Goal: Task Accomplishment & Management: Manage account settings

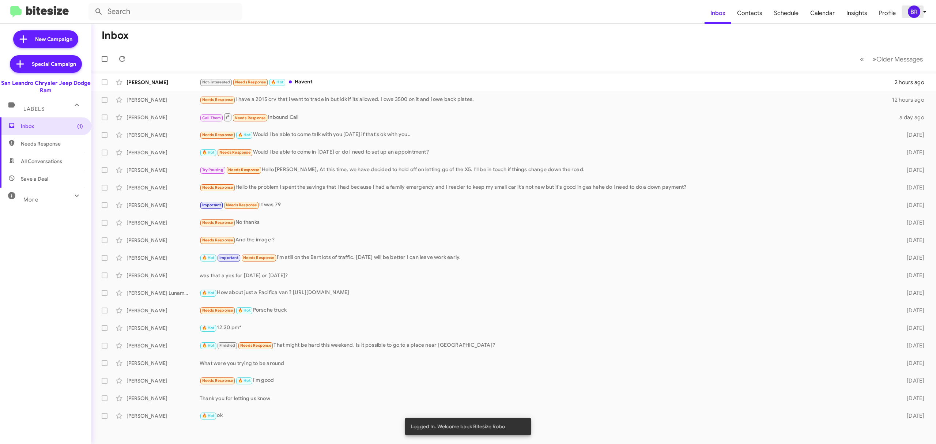
click at [918, 12] on div "BR" at bounding box center [914, 11] width 12 height 12
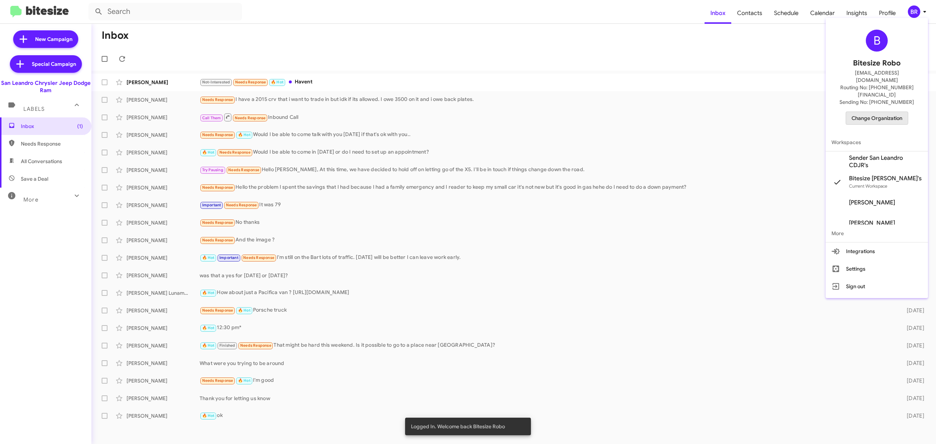
click at [868, 112] on span "Change Organization" at bounding box center [877, 118] width 51 height 12
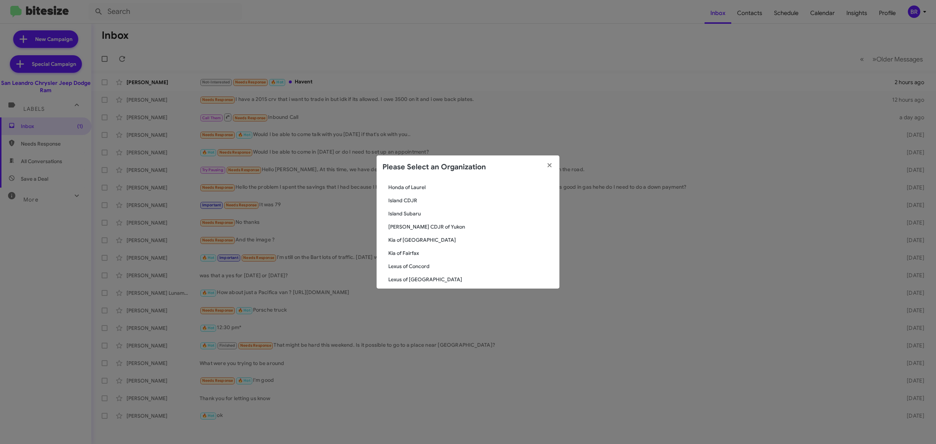
scroll to position [498, 0]
click at [421, 252] on span "Kia of Fairfax" at bounding box center [470, 252] width 165 height 7
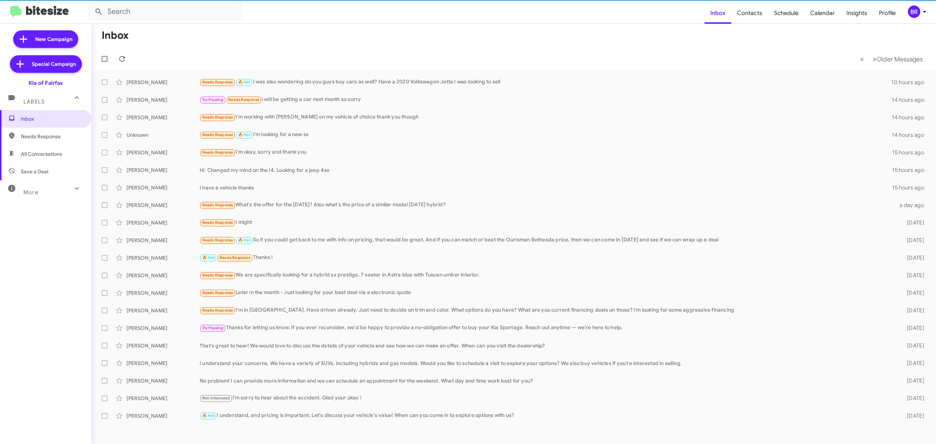
click at [71, 193] on mat-icon at bounding box center [77, 189] width 12 height 12
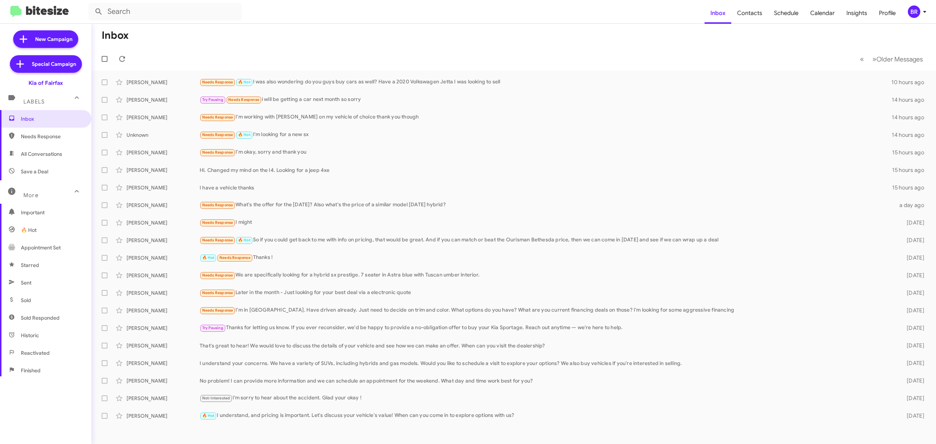
scroll to position [78, 0]
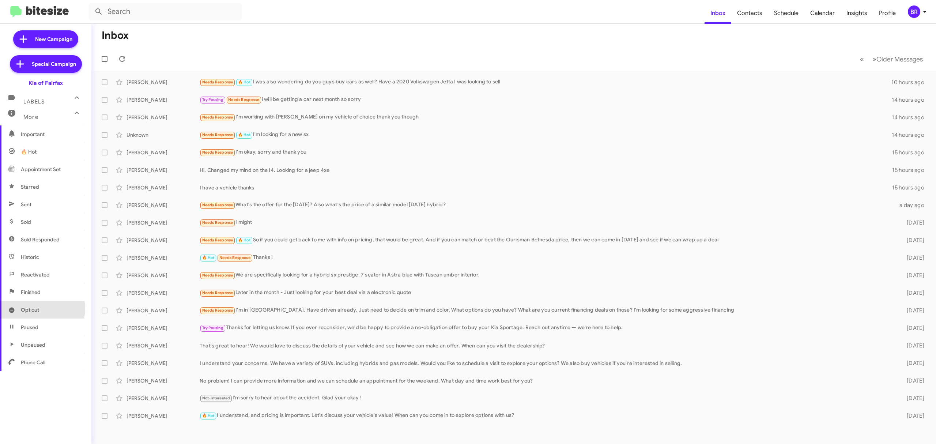
click at [40, 309] on span "Opt out" at bounding box center [45, 310] width 91 height 18
type input "in:opt-out"
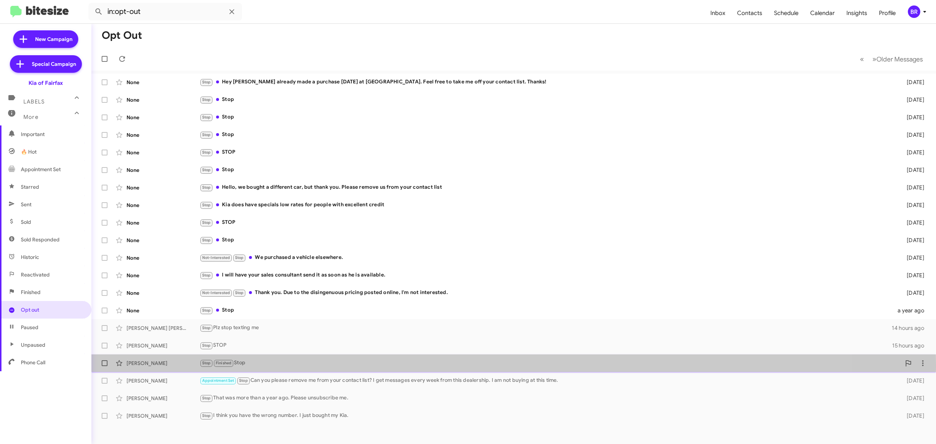
click at [290, 365] on div "Stop Finished Stop" at bounding box center [551, 363] width 702 height 8
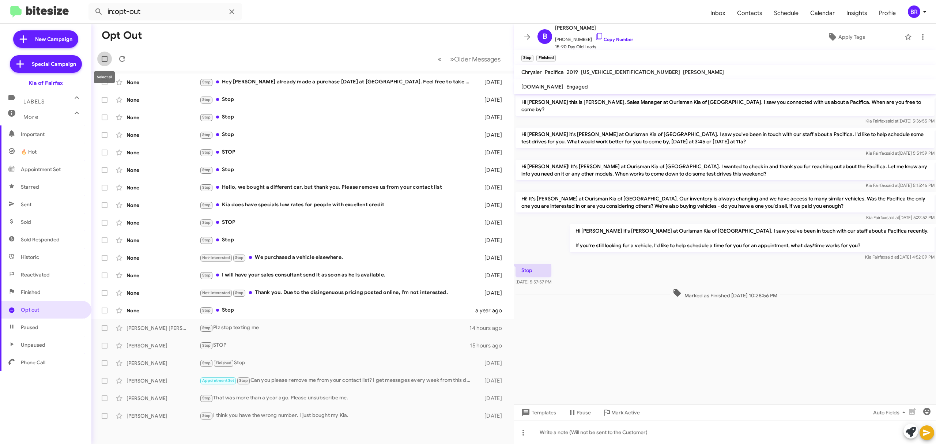
click at [97, 61] on label at bounding box center [104, 59] width 15 height 15
click at [104, 62] on input "checkbox" at bounding box center [104, 62] width 0 height 0
checkbox input "true"
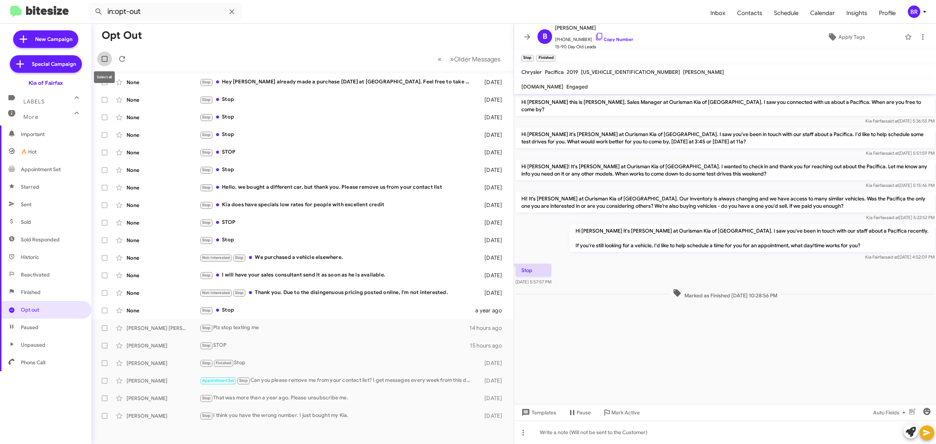
checkbox input "true"
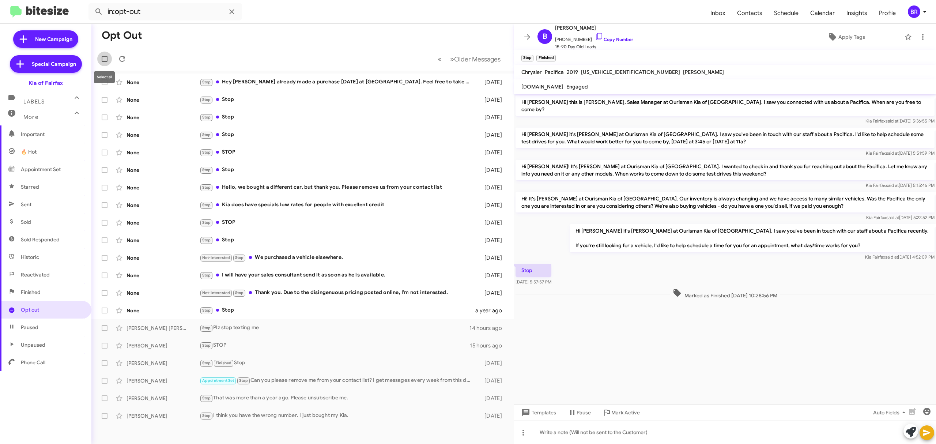
checkbox input "true"
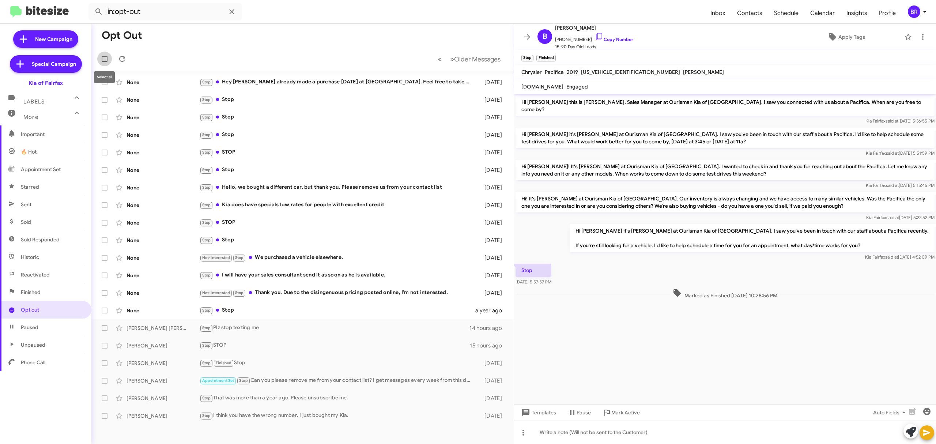
checkbox input "true"
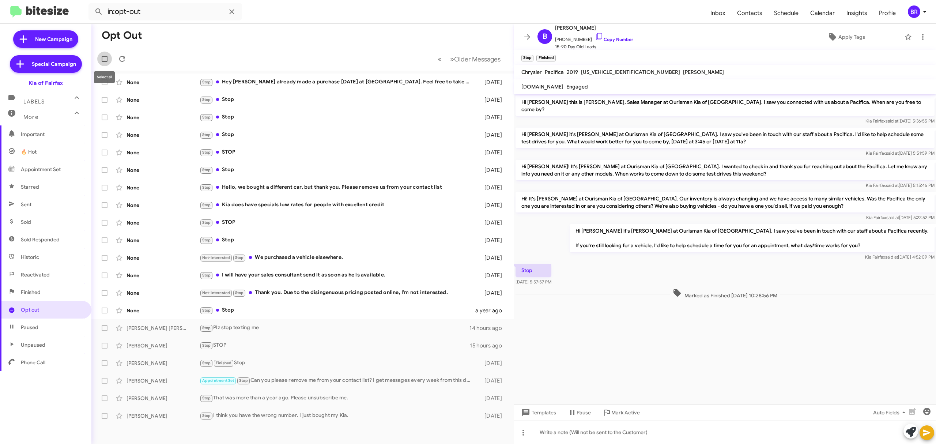
checkbox input "true"
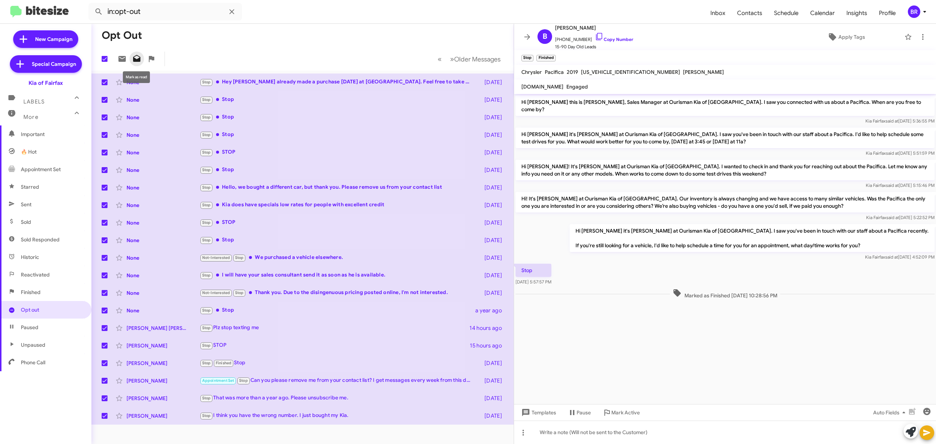
click at [138, 62] on icon at bounding box center [136, 58] width 9 height 9
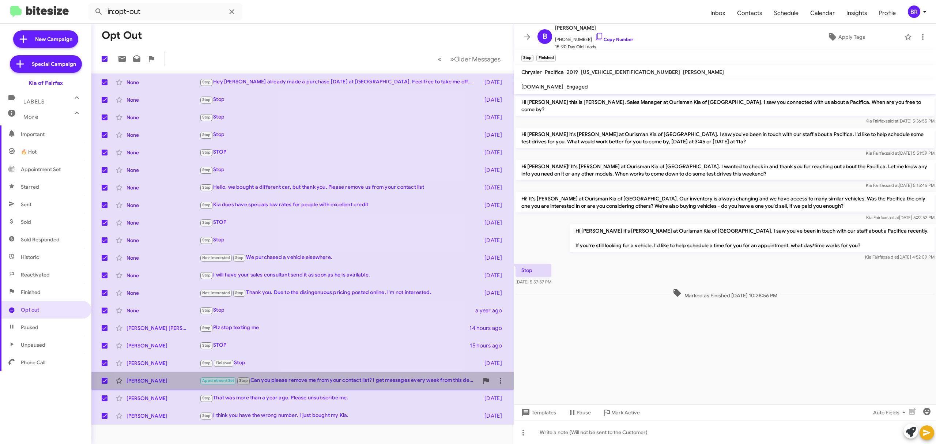
click at [268, 376] on div "Appointment Set Stop Can you please remove me from your contact list? I get mes…" at bounding box center [339, 380] width 279 height 8
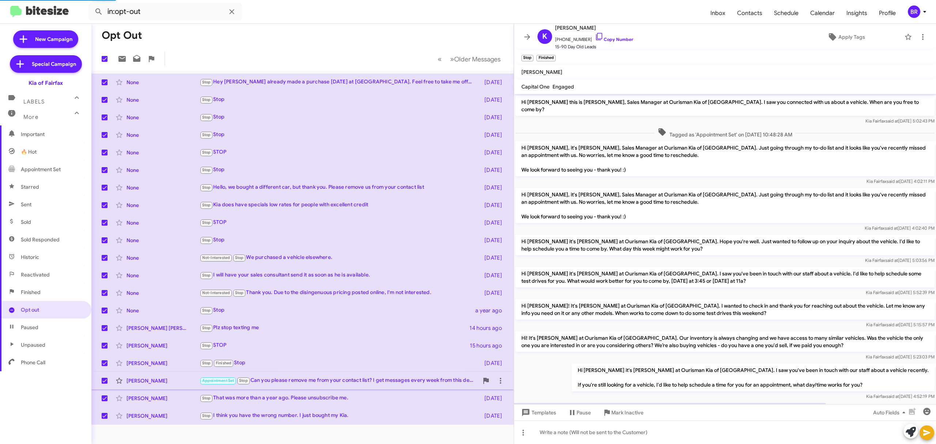
scroll to position [33, 0]
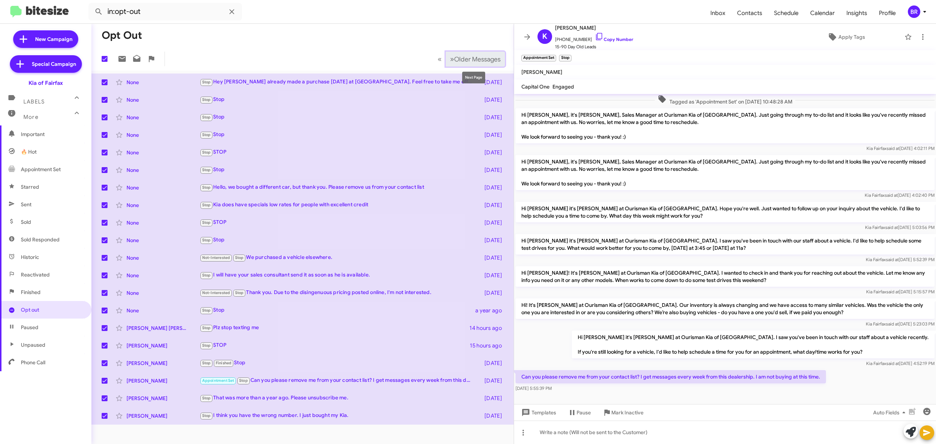
click at [489, 53] on button "» Next Older Messages" at bounding box center [475, 59] width 59 height 15
checkbox input "false"
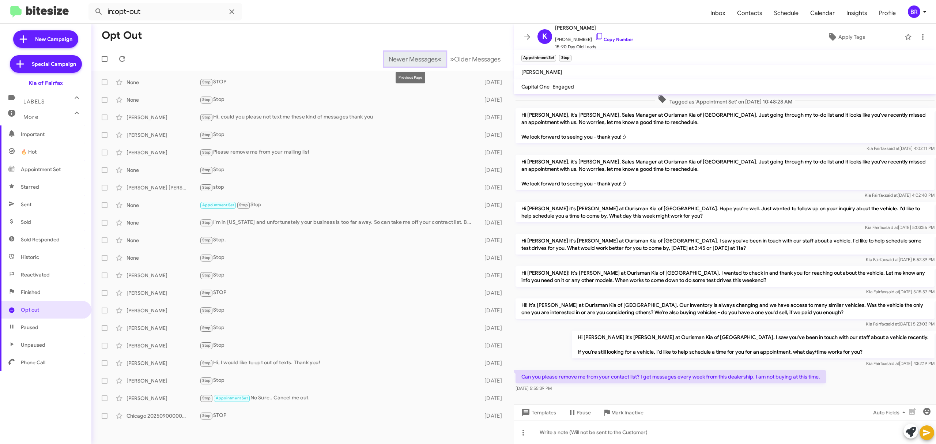
click at [422, 55] on span "Newer Messages" at bounding box center [413, 59] width 49 height 8
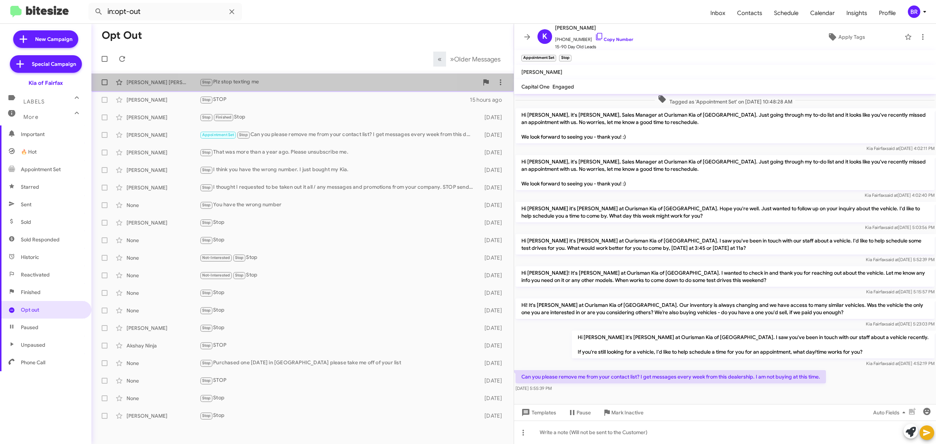
click at [300, 90] on span "Tina Jd Stop Plz stop texting me 14 hours ago" at bounding box center [302, 83] width 422 height 18
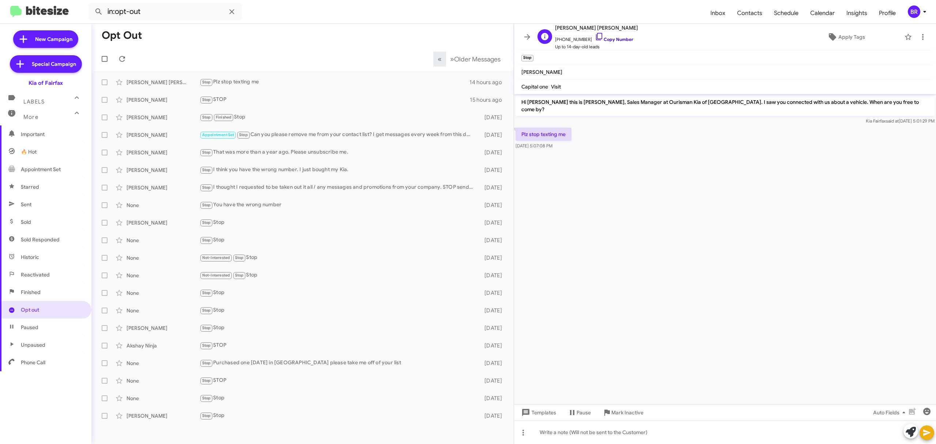
click at [612, 40] on link "Copy Number" at bounding box center [614, 39] width 38 height 5
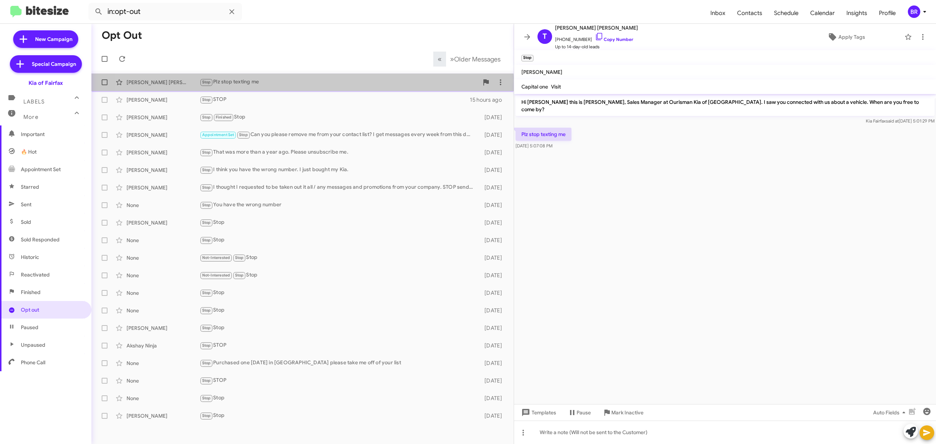
click at [268, 90] on span "Tina Jd Stop Plz stop texting me 14 hours ago" at bounding box center [302, 83] width 422 height 18
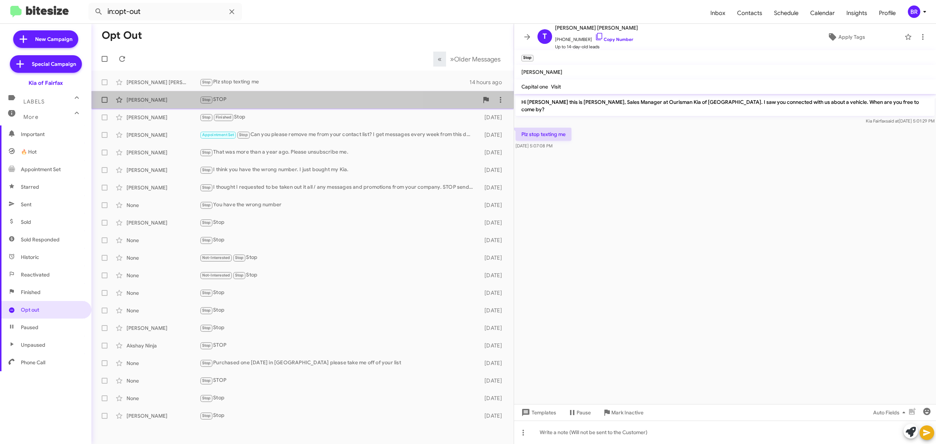
click at [283, 101] on div "Stop STOP" at bounding box center [339, 99] width 279 height 8
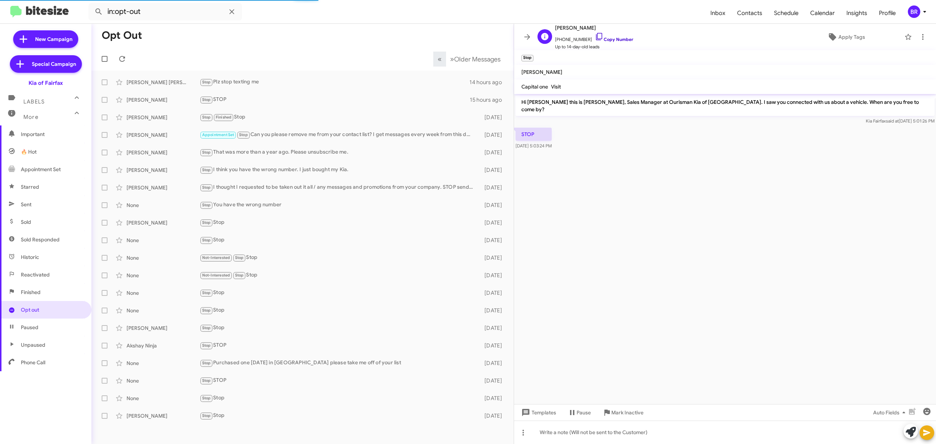
click at [613, 38] on link "Copy Number" at bounding box center [614, 39] width 38 height 5
click at [920, 12] on div "BR" at bounding box center [914, 11] width 12 height 12
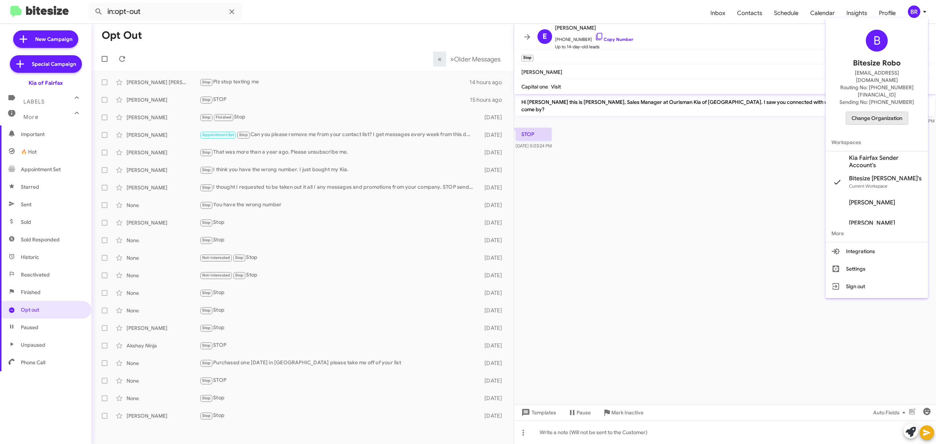
click at [870, 112] on span "Change Organization" at bounding box center [877, 118] width 51 height 12
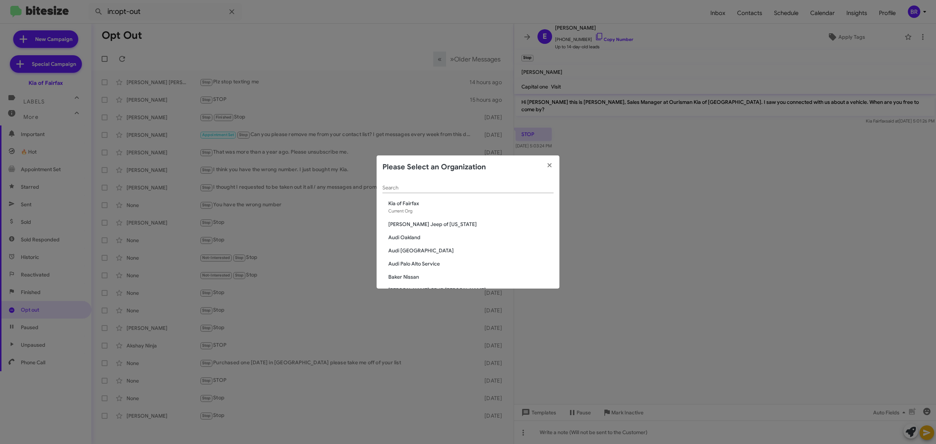
click at [479, 192] on div "Search" at bounding box center [468, 186] width 171 height 14
click at [889, 0] on modal-container "Please Select an Organization Search Kia of Fairfax Current Org Adams Jeep of M…" at bounding box center [468, 222] width 936 height 444
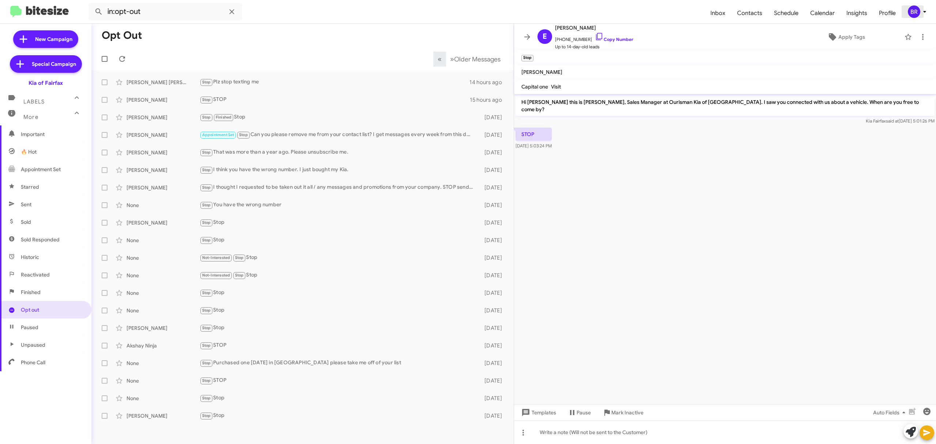
click at [917, 15] on div "BR" at bounding box center [914, 11] width 12 height 12
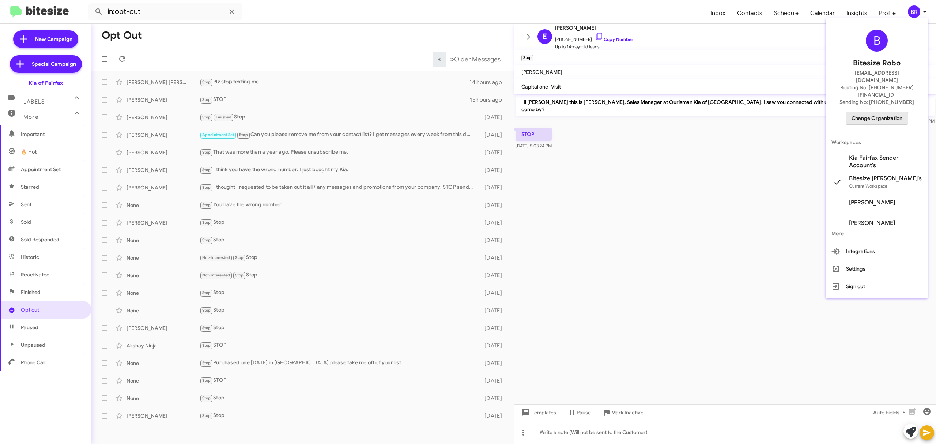
click at [867, 112] on span "Change Organization" at bounding box center [877, 118] width 51 height 12
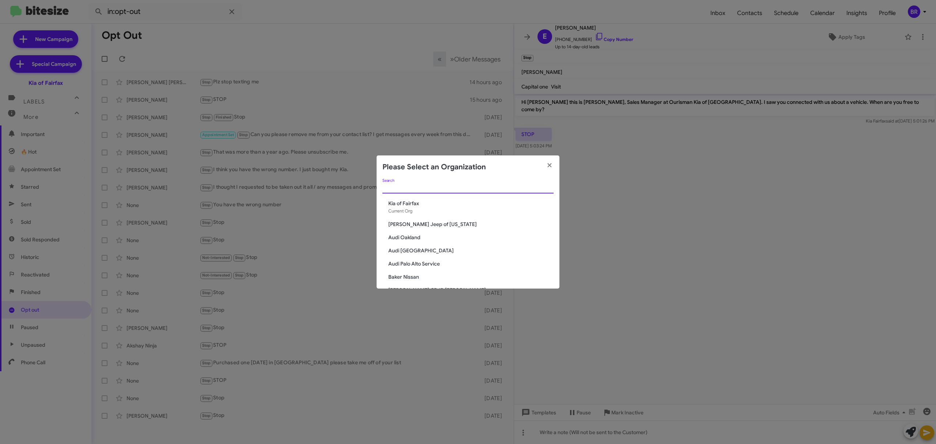
paste input "Tri-State Subaru"
click at [502, 188] on app-change-organization-modal "Please Select an Organization Tri-State Subaru Search Kia of Fairfax Current Or…" at bounding box center [468, 221] width 183 height 133
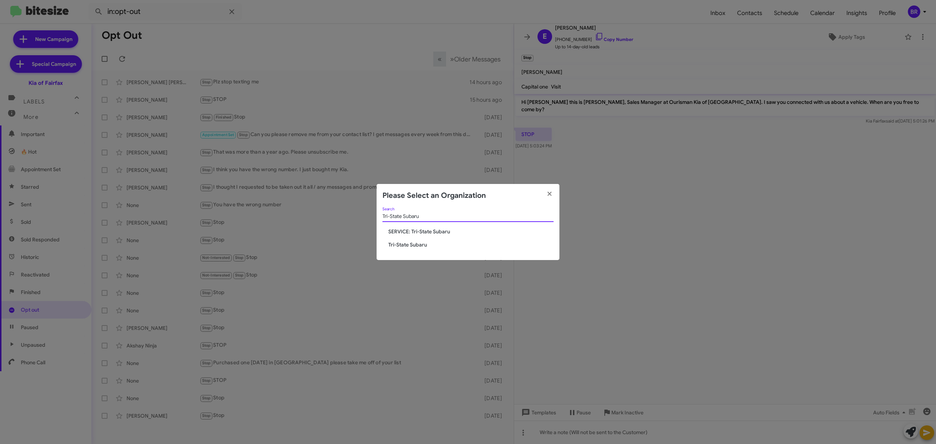
type input "Tri-State Subaru"
click at [413, 248] on span "Tri-State Subaru" at bounding box center [470, 244] width 165 height 7
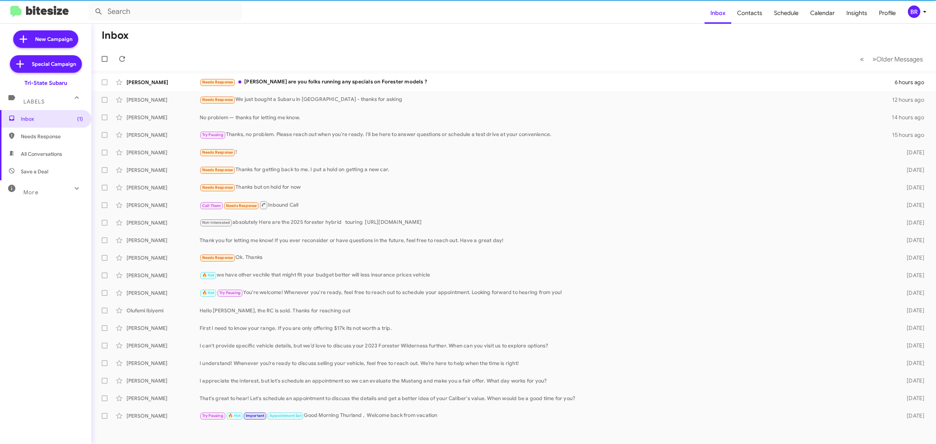
click at [37, 187] on div "More" at bounding box center [38, 190] width 65 height 14
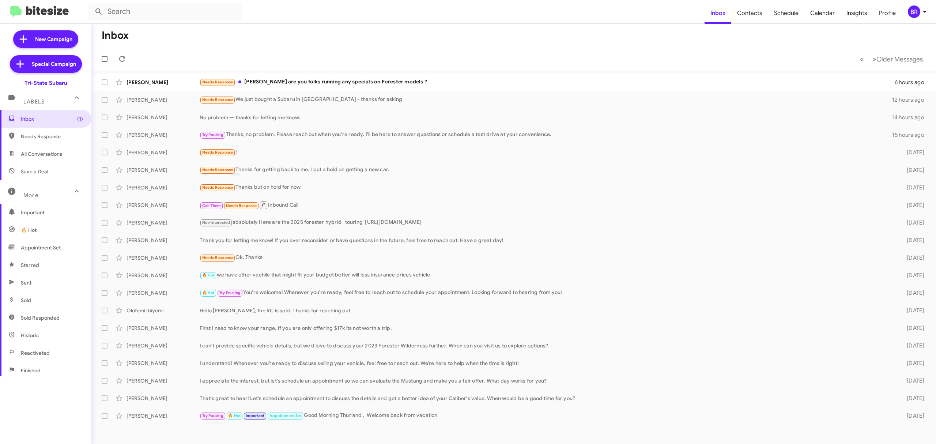
scroll to position [78, 0]
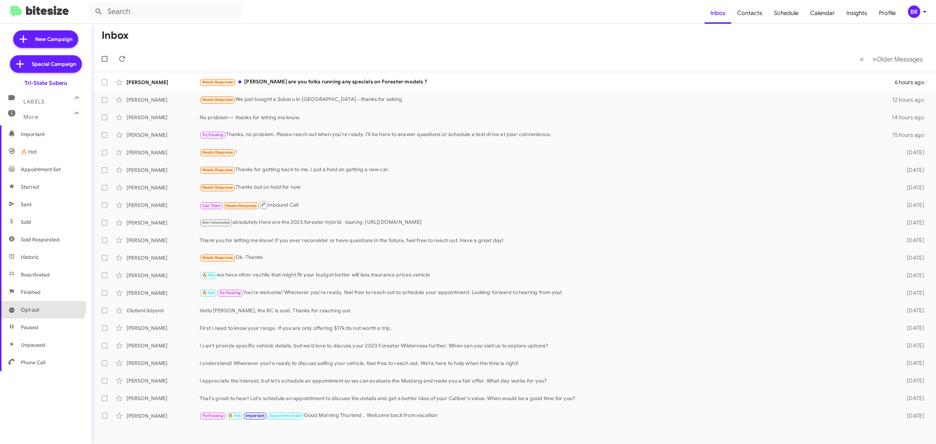
click at [41, 305] on span "Opt out" at bounding box center [45, 310] width 91 height 18
type input "in:opt-out"
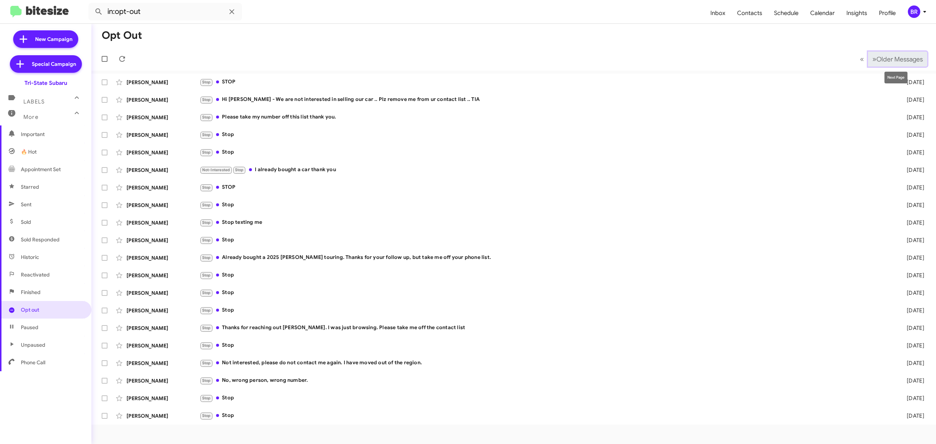
click at [896, 61] on span "Older Messages" at bounding box center [900, 59] width 46 height 8
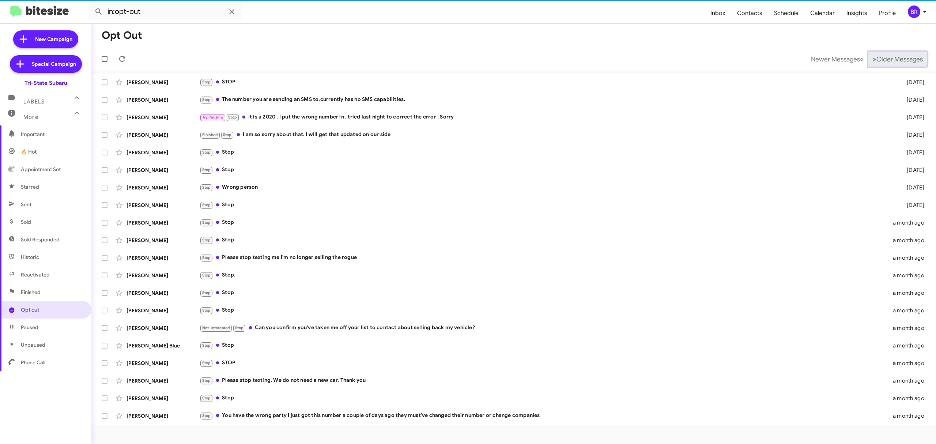
click at [896, 61] on span "Older Messages" at bounding box center [900, 59] width 46 height 8
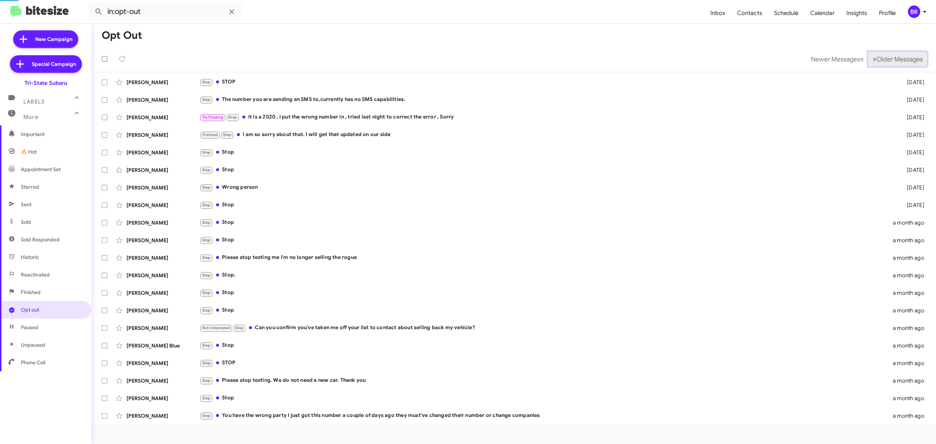
click at [896, 61] on span "Older Messages" at bounding box center [900, 59] width 46 height 8
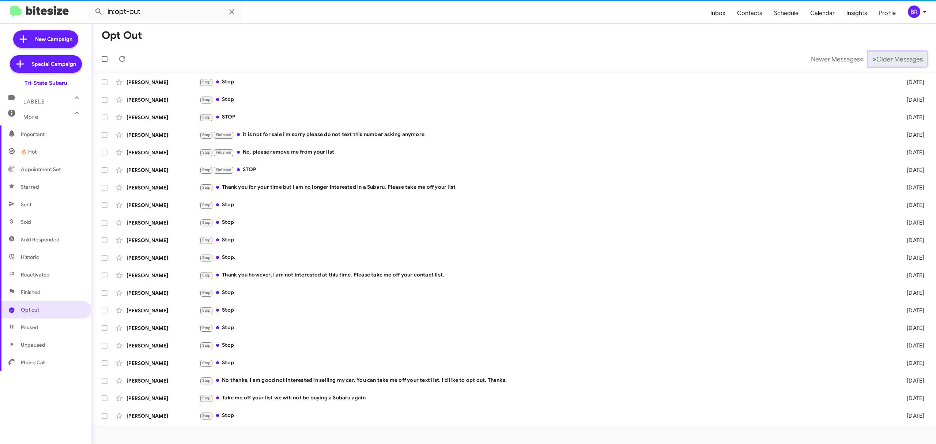
click at [896, 61] on span "Older Messages" at bounding box center [900, 59] width 46 height 8
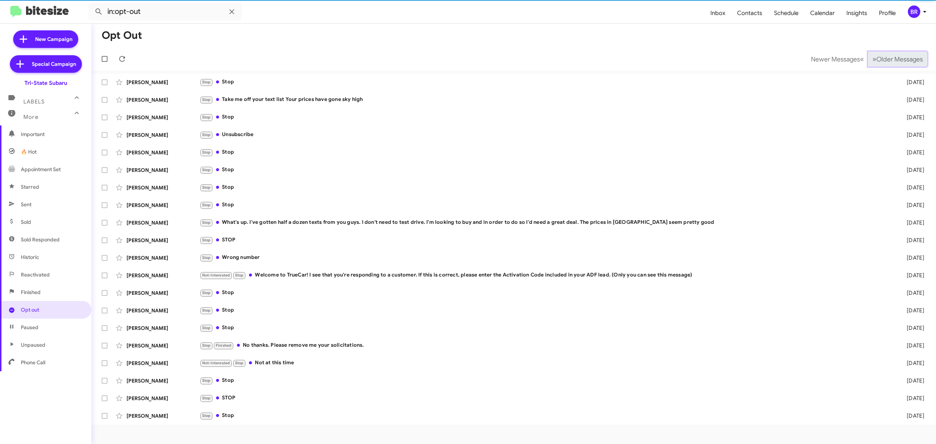
click at [896, 61] on span "Older Messages" at bounding box center [900, 59] width 46 height 8
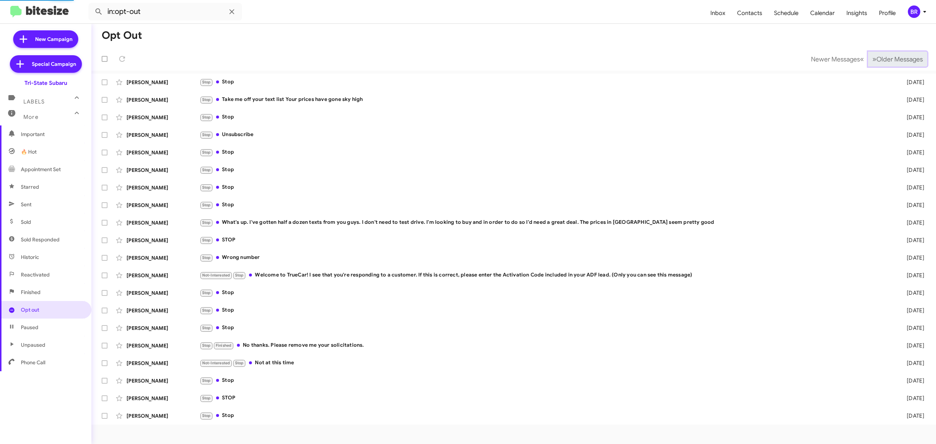
click at [896, 61] on span "Older Messages" at bounding box center [900, 59] width 46 height 8
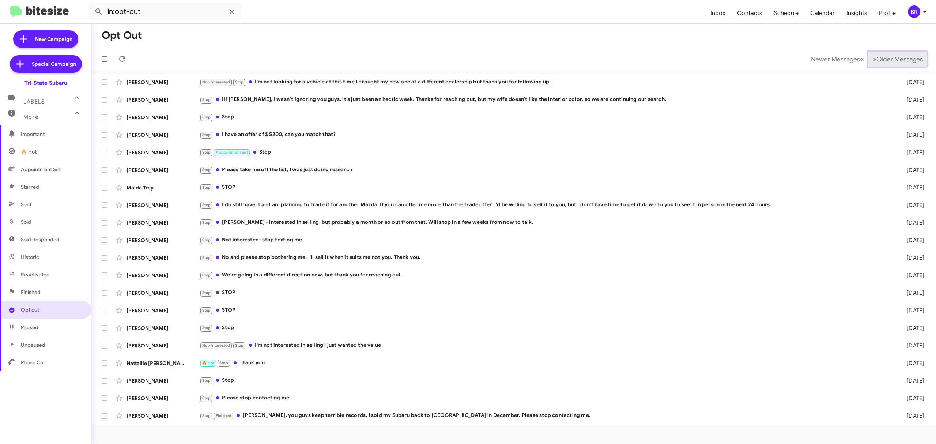
click at [896, 61] on span "Older Messages" at bounding box center [900, 59] width 46 height 8
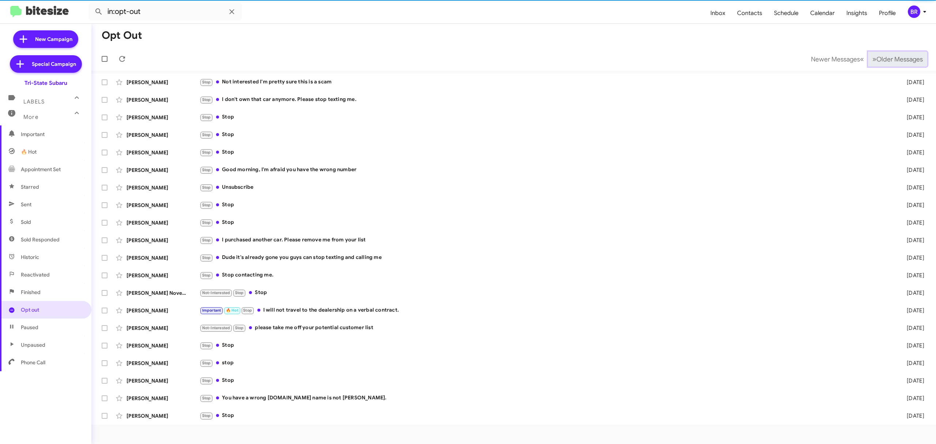
click at [896, 61] on span "Older Messages" at bounding box center [900, 59] width 46 height 8
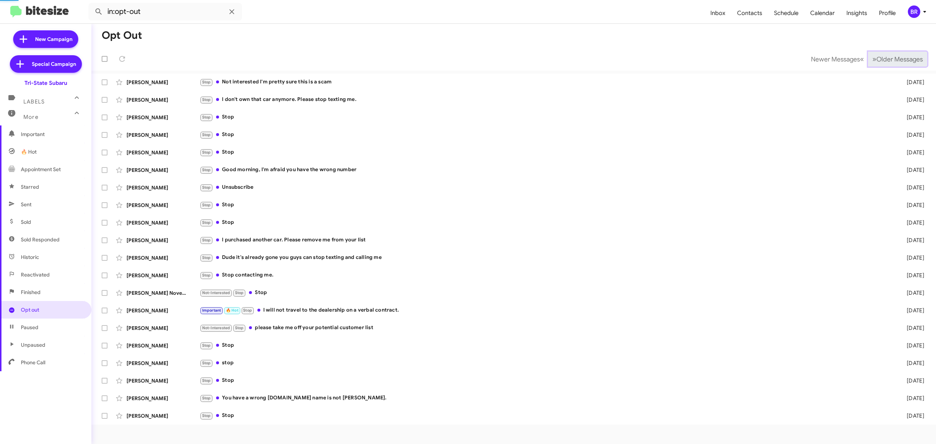
click at [896, 61] on span "Older Messages" at bounding box center [900, 59] width 46 height 8
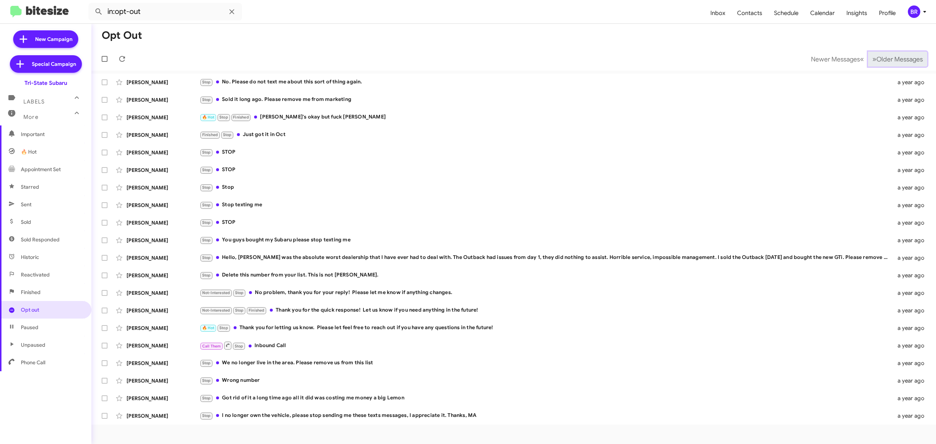
click at [896, 61] on span "Older Messages" at bounding box center [900, 59] width 46 height 8
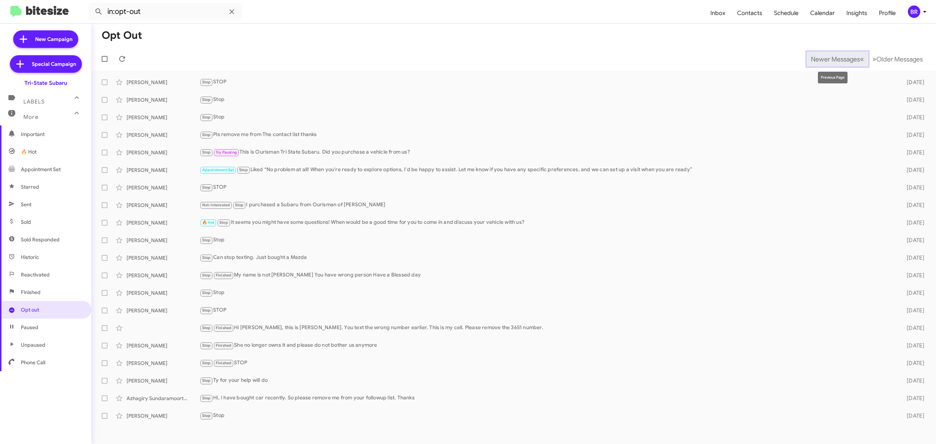
click at [842, 53] on button "Newer Messages « Previous" at bounding box center [838, 59] width 62 height 15
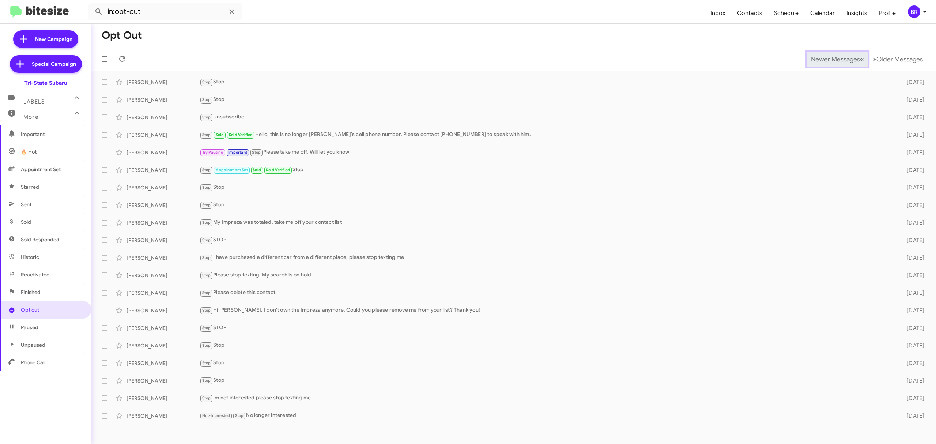
click at [842, 53] on button "Newer Messages « Previous" at bounding box center [838, 59] width 62 height 15
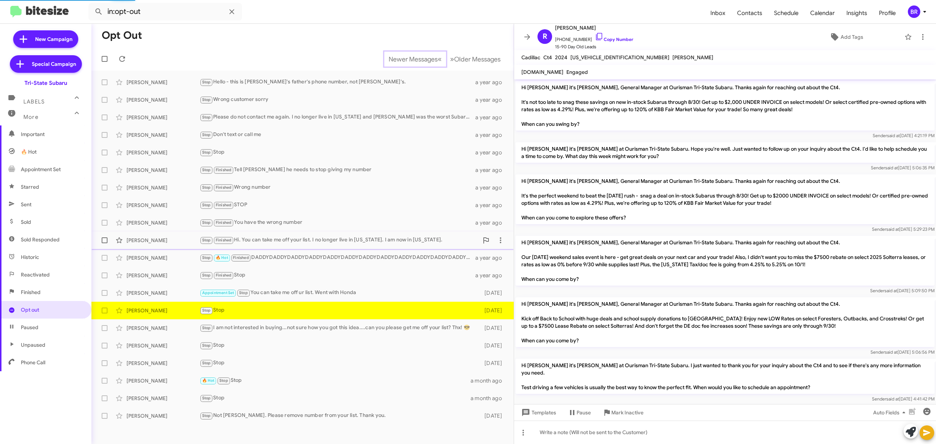
scroll to position [237, 0]
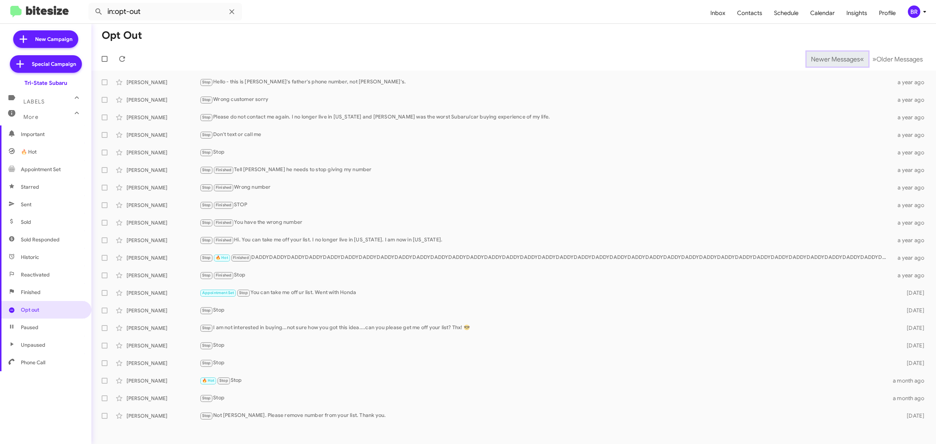
click at [830, 59] on span "Newer Messages" at bounding box center [835, 59] width 49 height 8
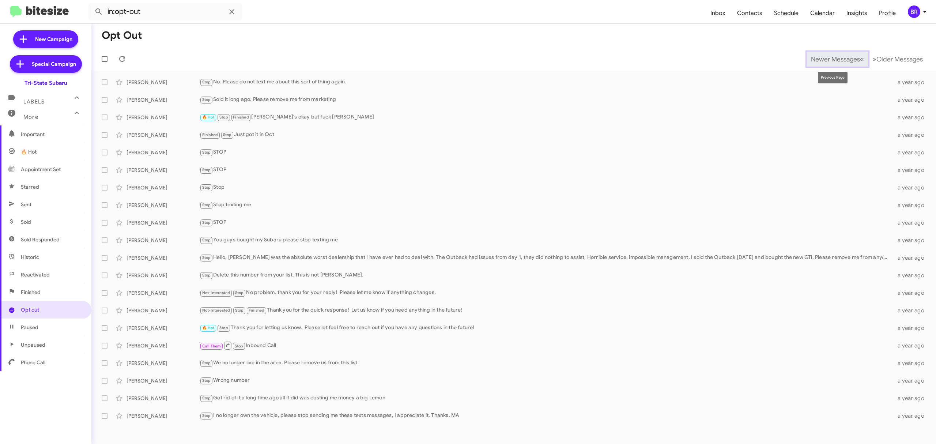
click at [830, 59] on span "Newer Messages" at bounding box center [835, 59] width 49 height 8
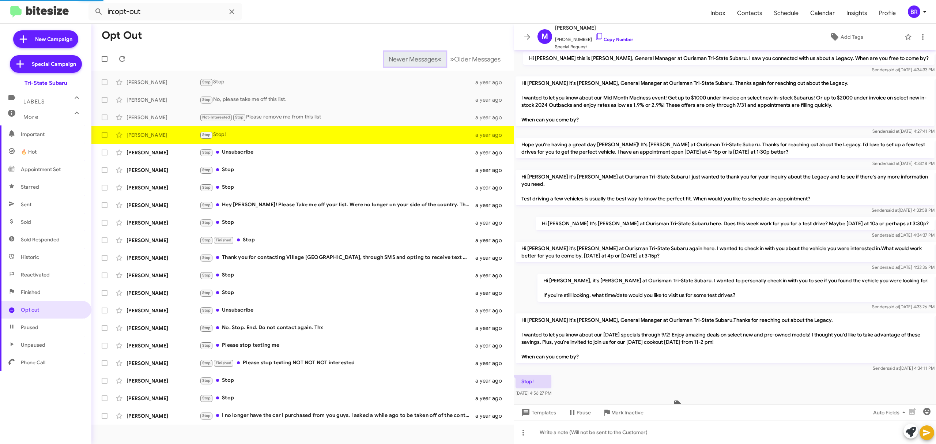
scroll to position [26, 0]
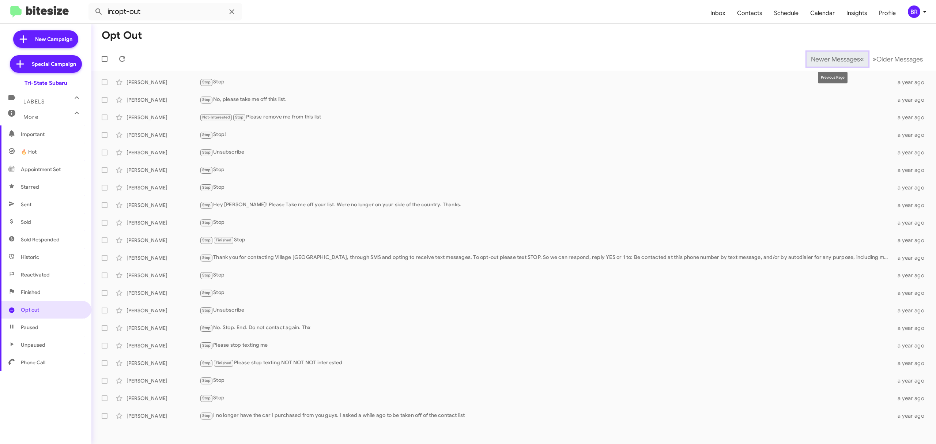
click at [830, 59] on span "Newer Messages" at bounding box center [835, 59] width 49 height 8
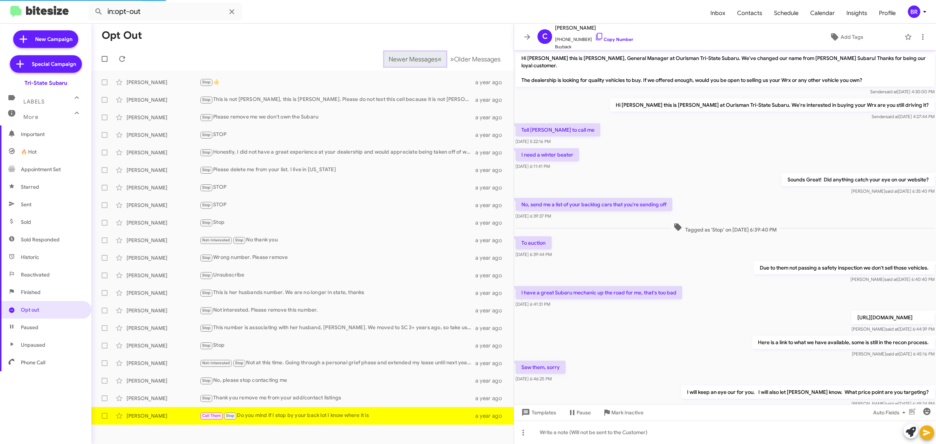
scroll to position [118, 0]
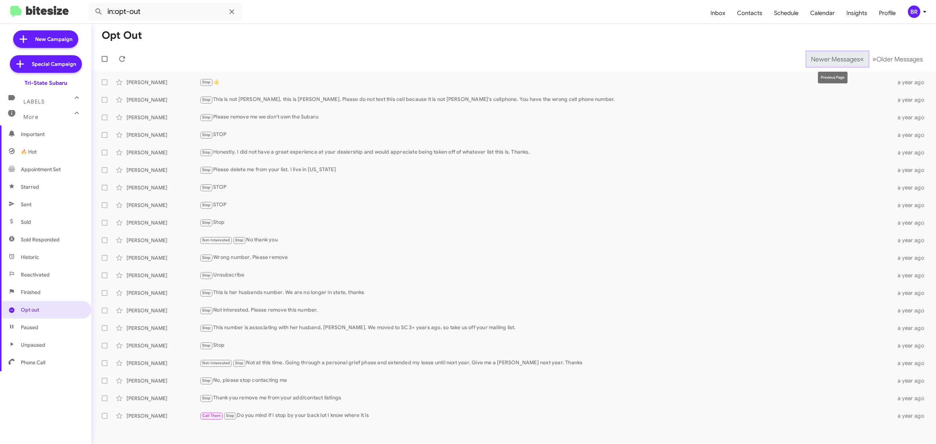
click at [830, 59] on span "Newer Messages" at bounding box center [835, 59] width 49 height 8
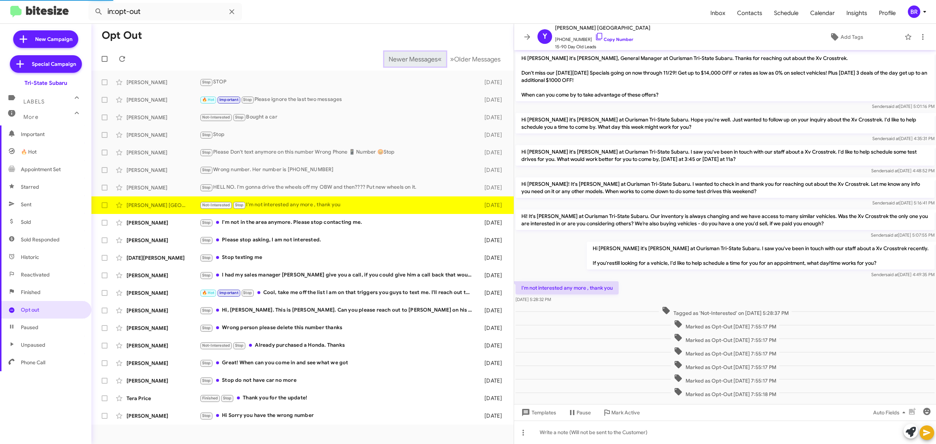
scroll to position [21, 0]
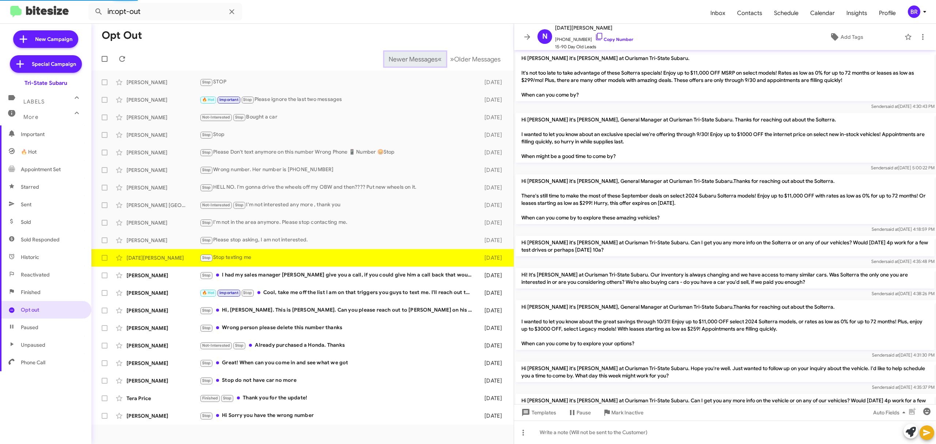
scroll to position [111, 0]
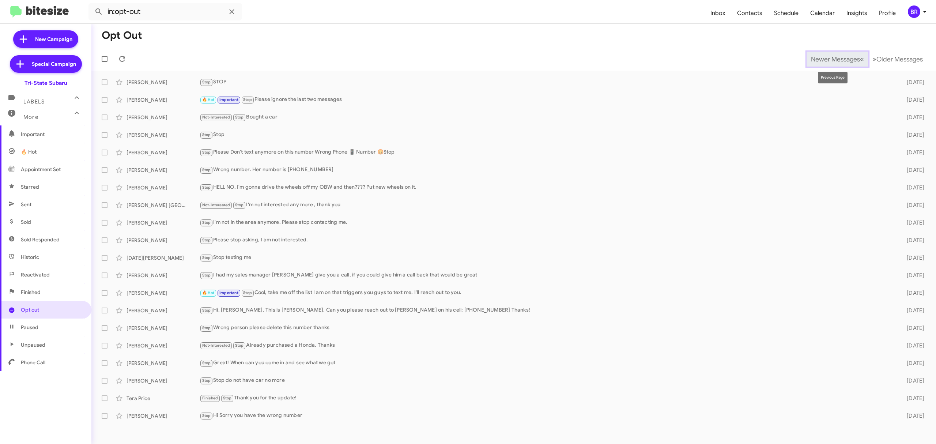
click at [830, 59] on span "Newer Messages" at bounding box center [835, 59] width 49 height 8
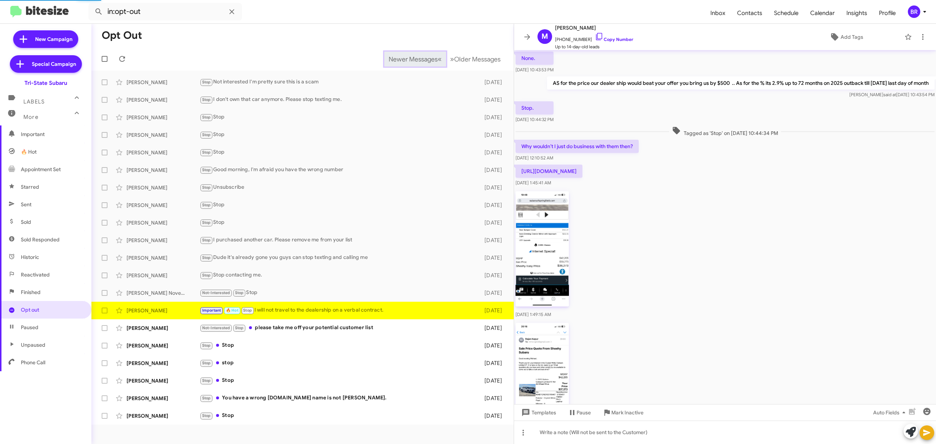
scroll to position [375, 0]
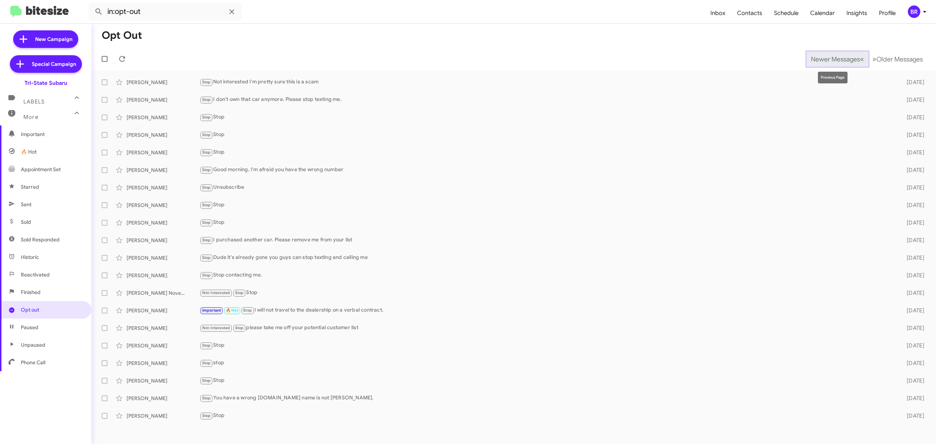
click at [830, 59] on span "Newer Messages" at bounding box center [835, 59] width 49 height 8
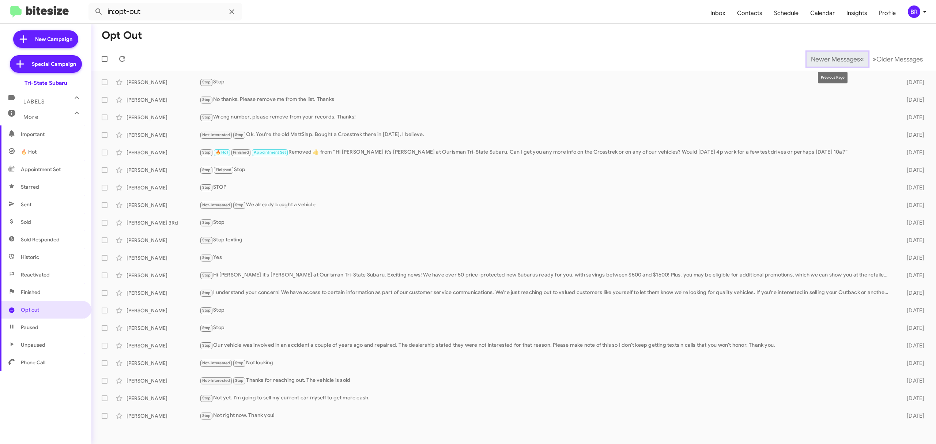
click at [830, 59] on span "Newer Messages" at bounding box center [835, 59] width 49 height 8
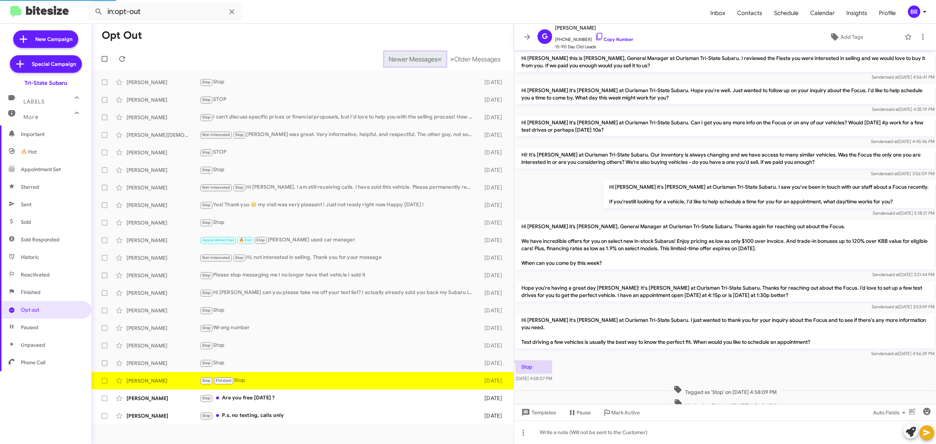
scroll to position [19, 0]
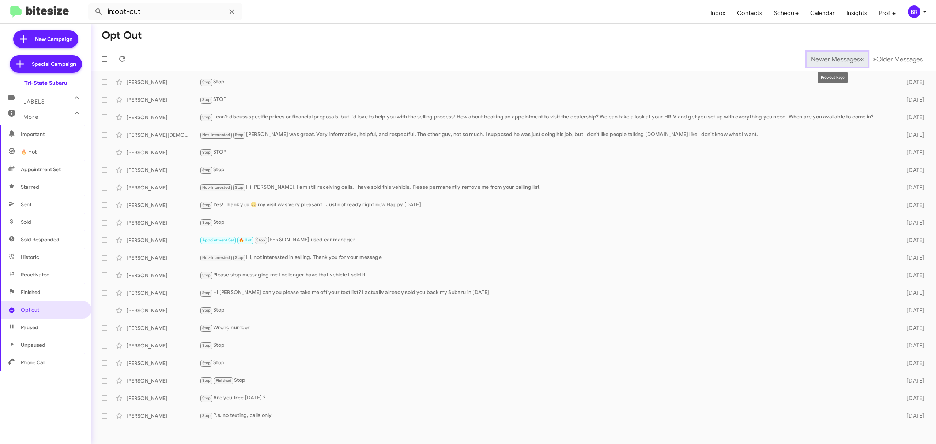
click at [830, 59] on span "Newer Messages" at bounding box center [835, 59] width 49 height 8
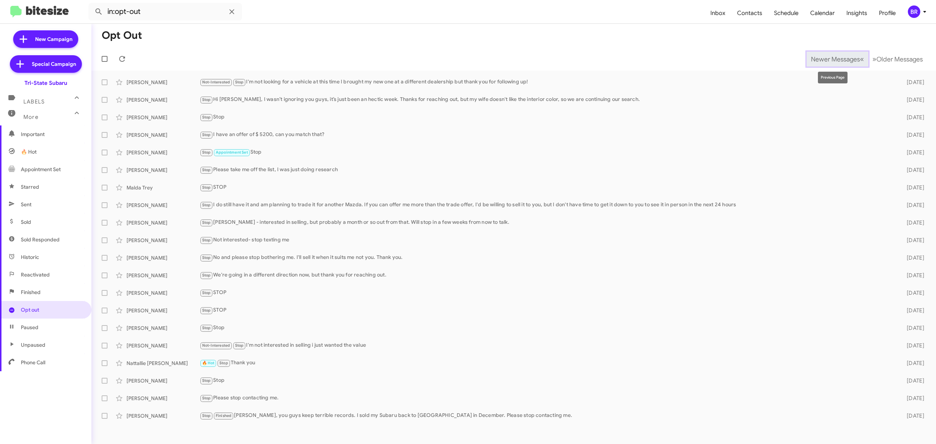
click at [830, 59] on span "Newer Messages" at bounding box center [835, 59] width 49 height 8
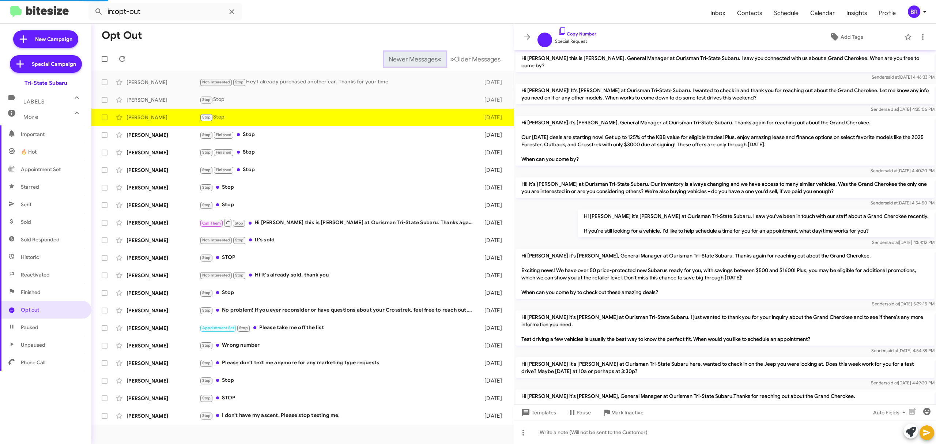
scroll to position [186, 0]
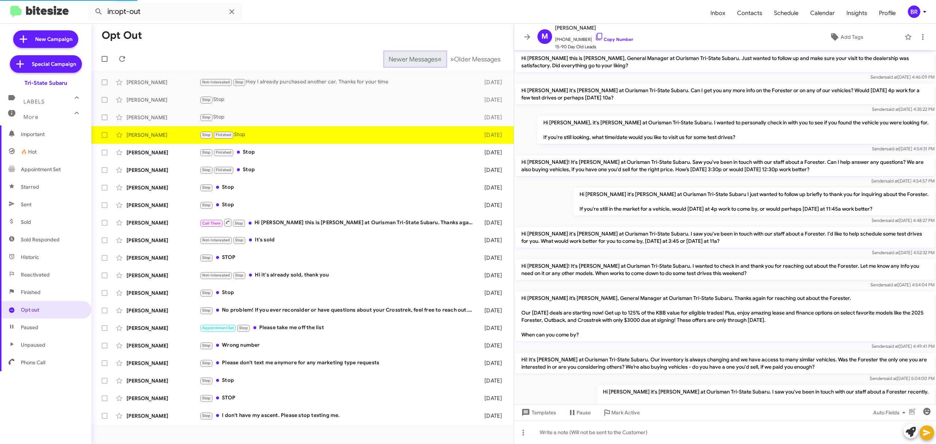
scroll to position [323, 0]
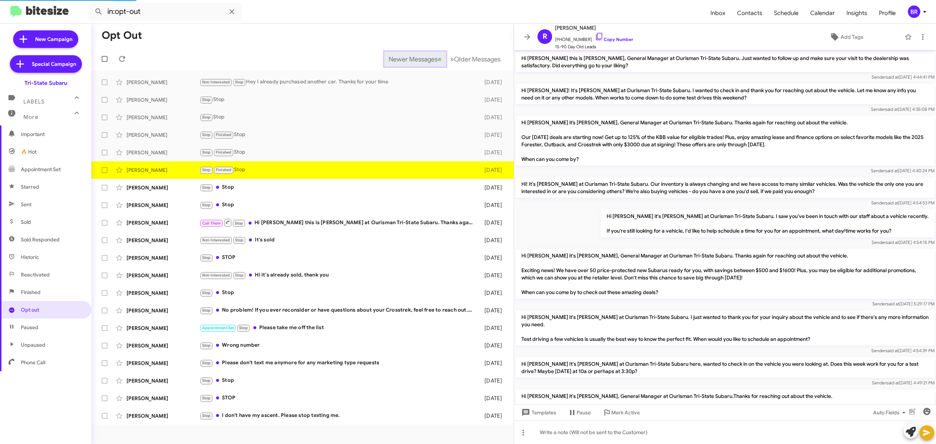
scroll to position [138, 0]
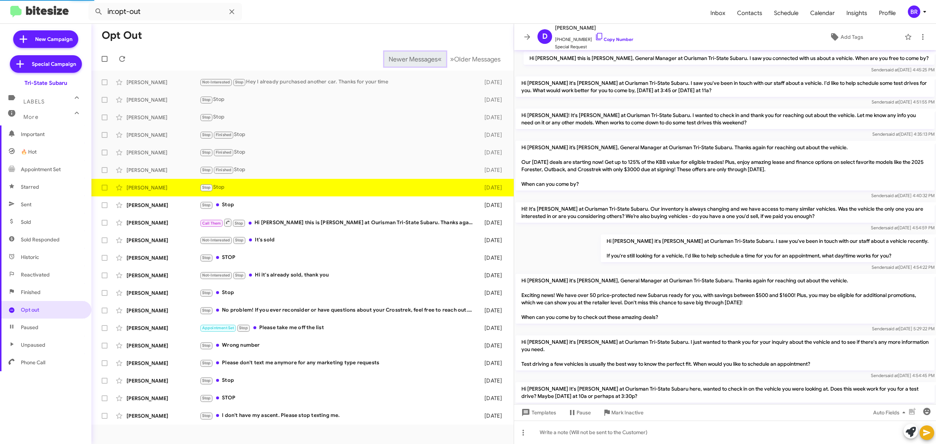
scroll to position [108, 0]
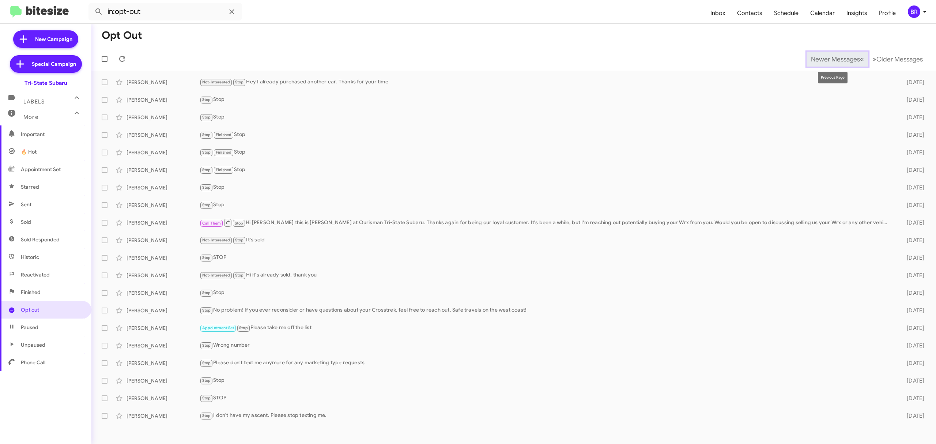
click at [830, 59] on span "Newer Messages" at bounding box center [835, 59] width 49 height 8
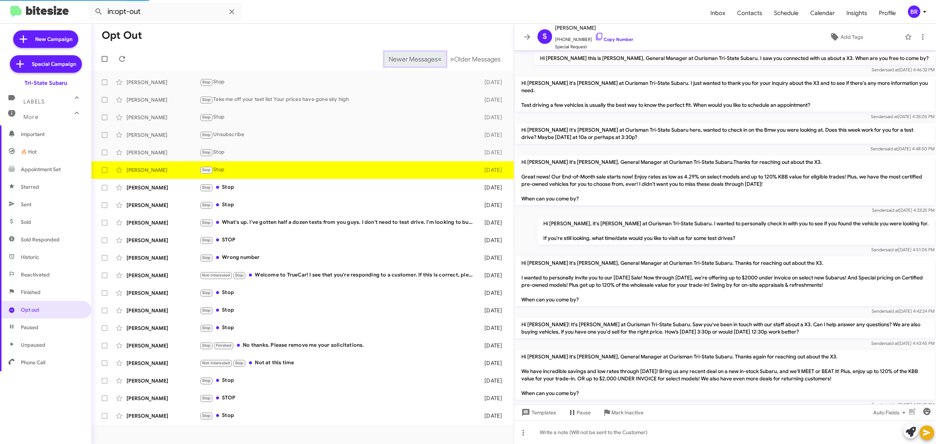
scroll to position [213, 0]
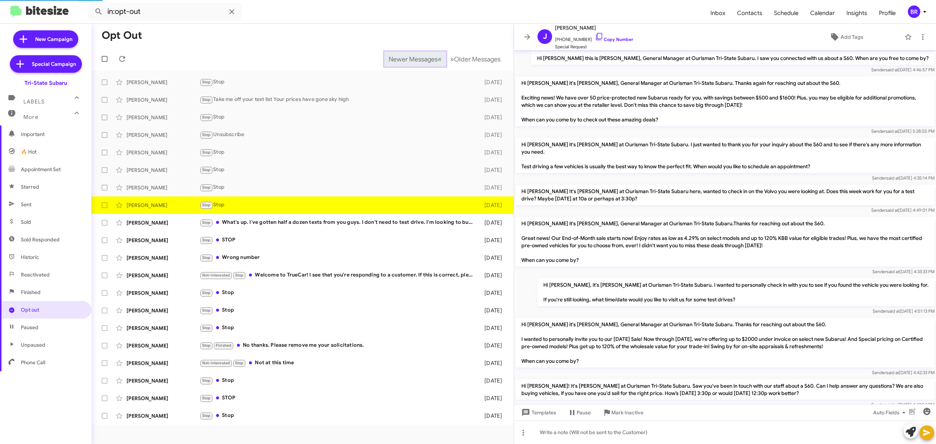
scroll to position [276, 0]
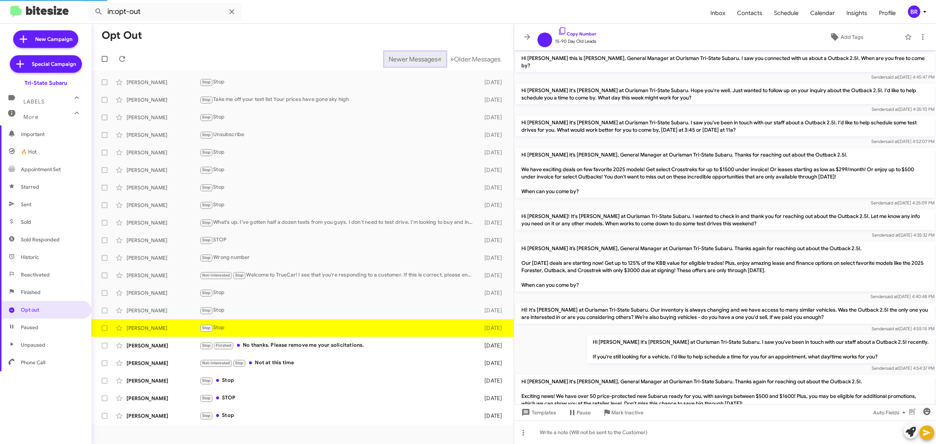
scroll to position [456, 0]
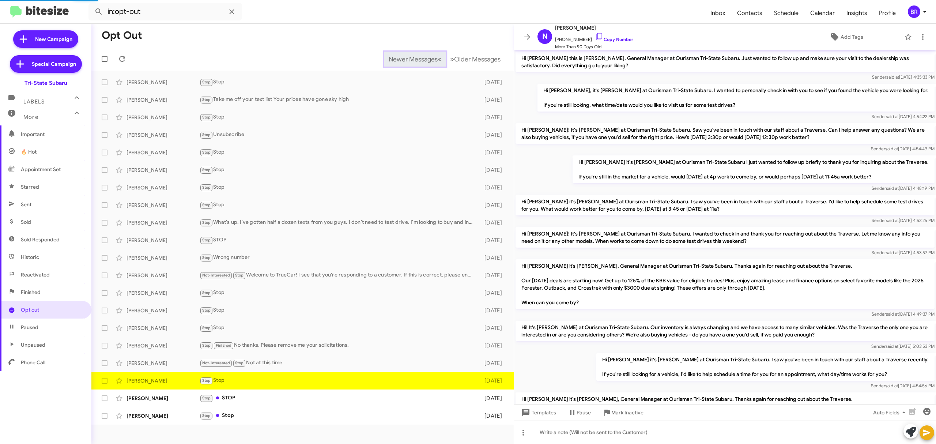
scroll to position [341, 0]
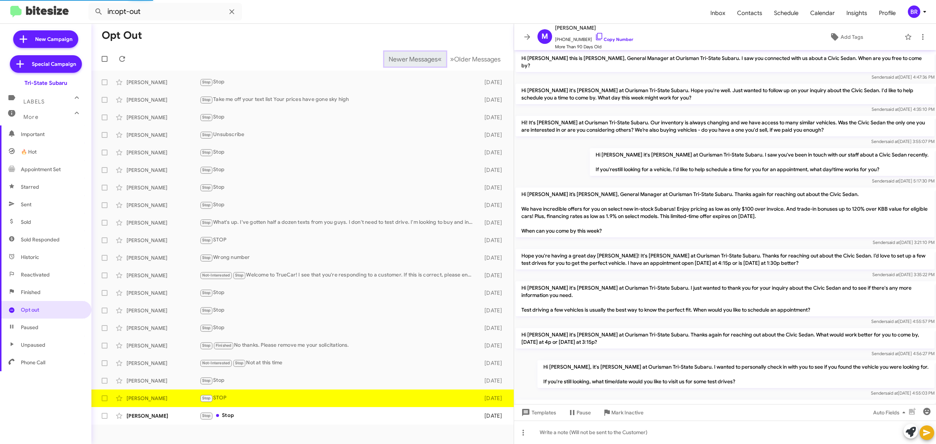
scroll to position [331, 0]
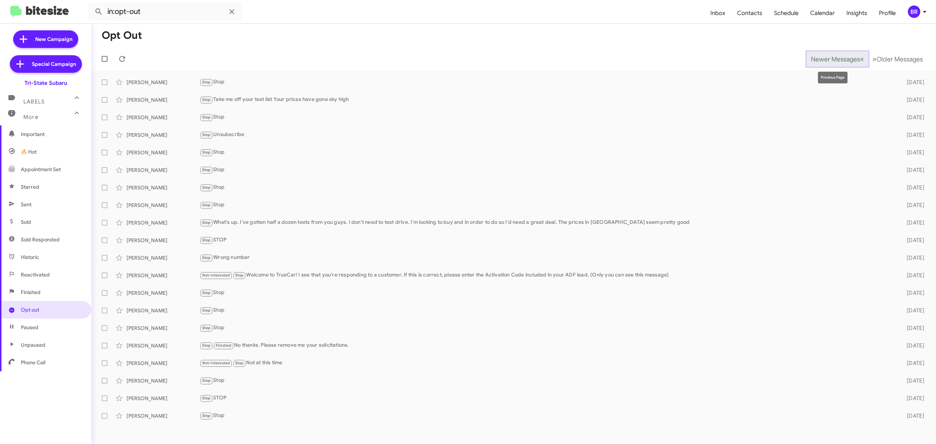
click at [830, 59] on span "Newer Messages" at bounding box center [835, 59] width 49 height 8
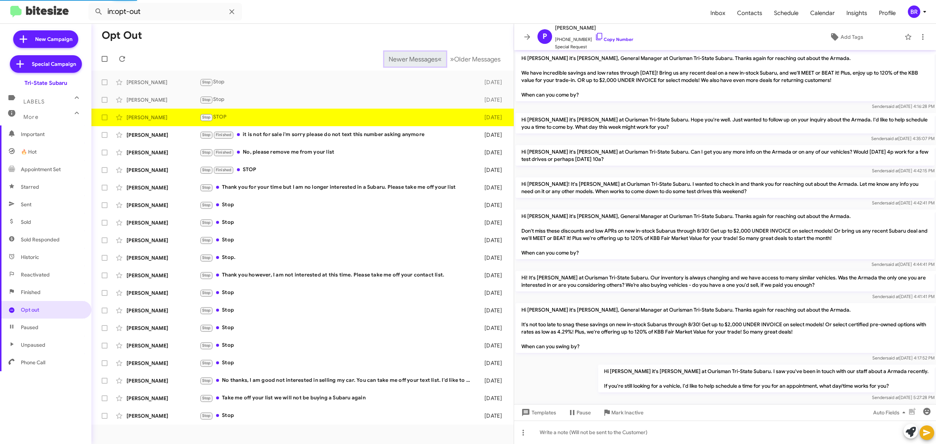
scroll to position [103, 0]
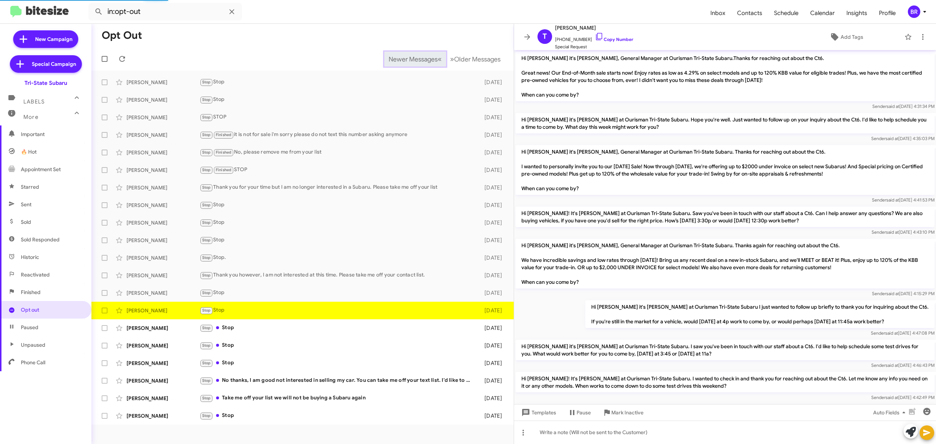
scroll to position [200, 0]
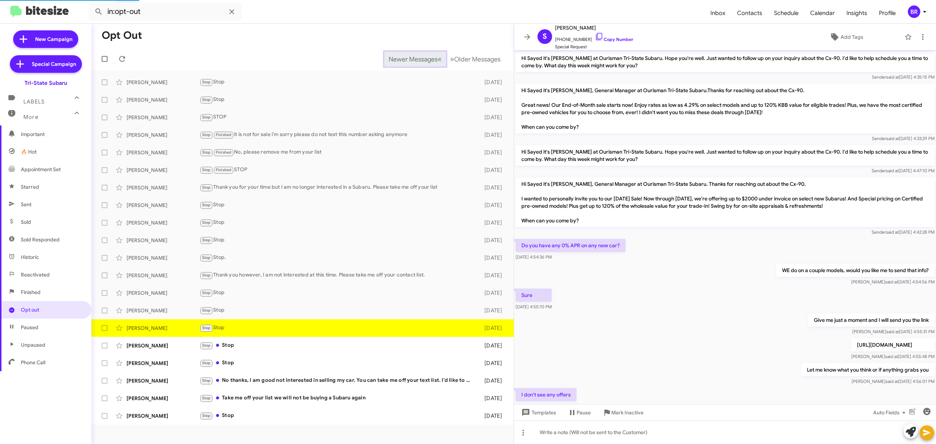
scroll to position [377, 0]
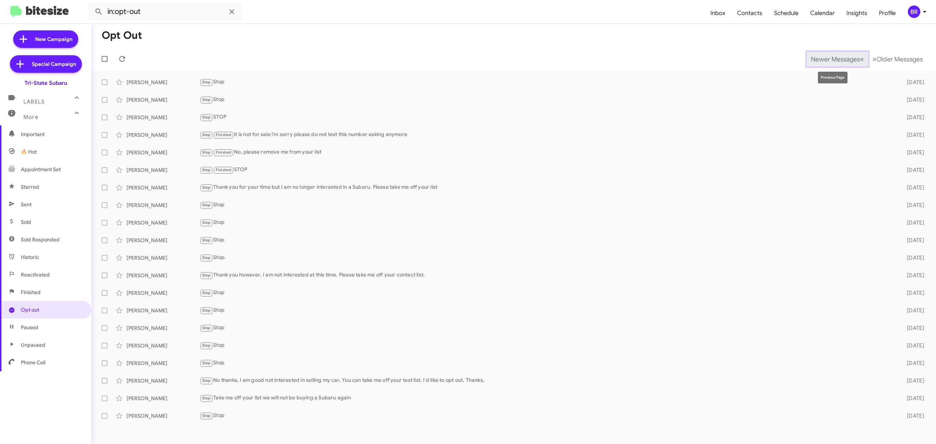
click at [830, 59] on span "Newer Messages" at bounding box center [835, 59] width 49 height 8
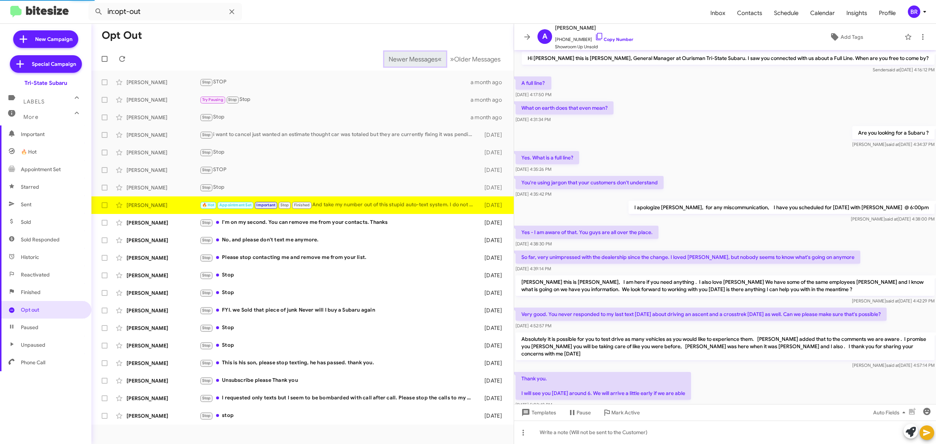
scroll to position [141, 0]
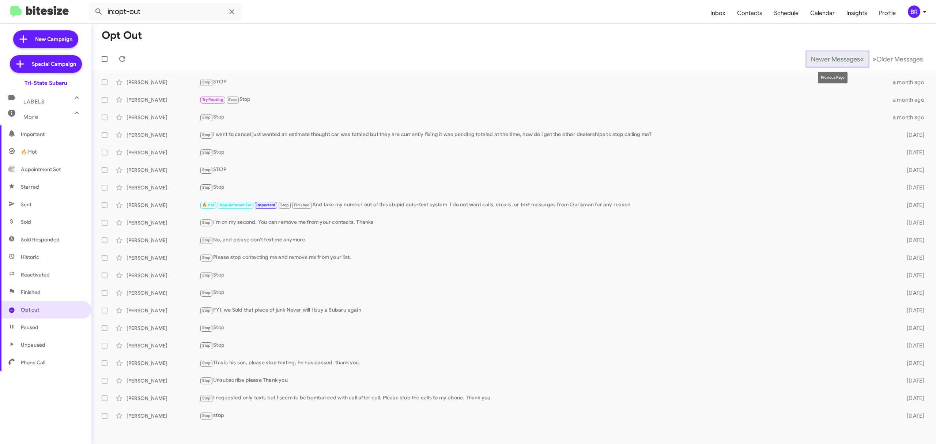
click at [830, 59] on span "Newer Messages" at bounding box center [835, 59] width 49 height 8
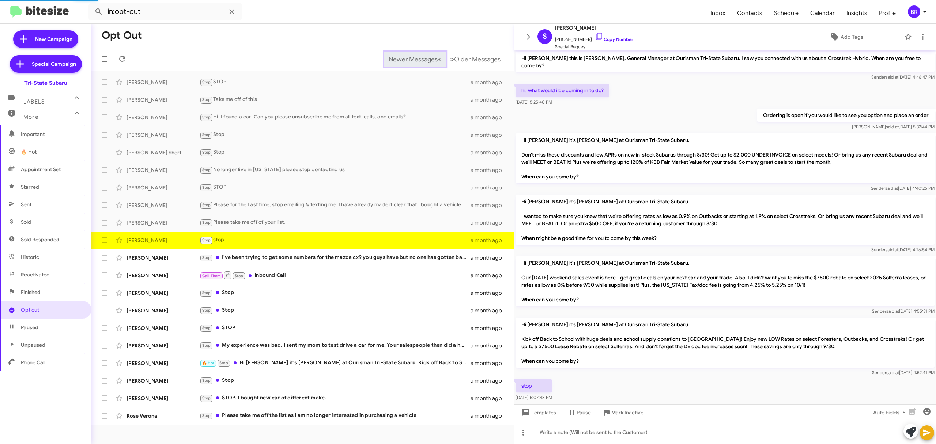
scroll to position [6, 0]
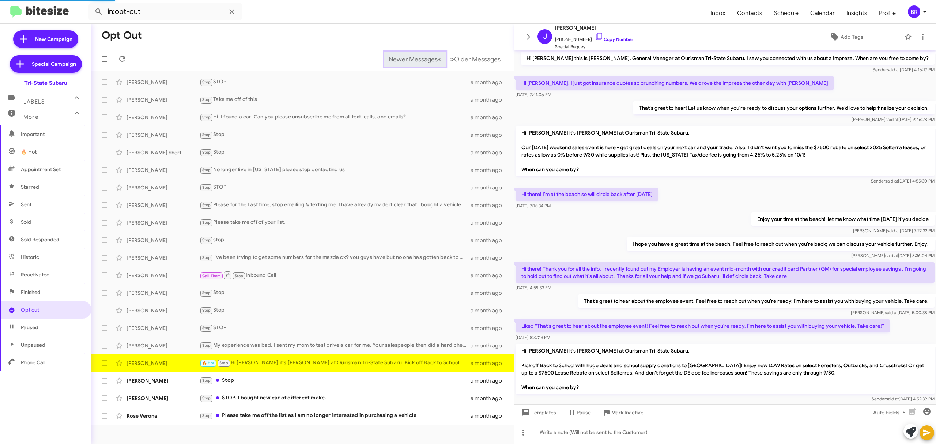
scroll to position [35, 0]
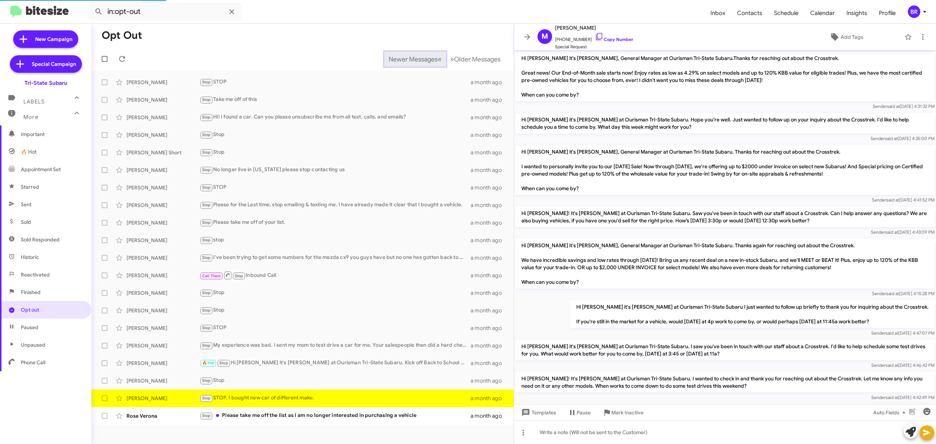
scroll to position [432, 0]
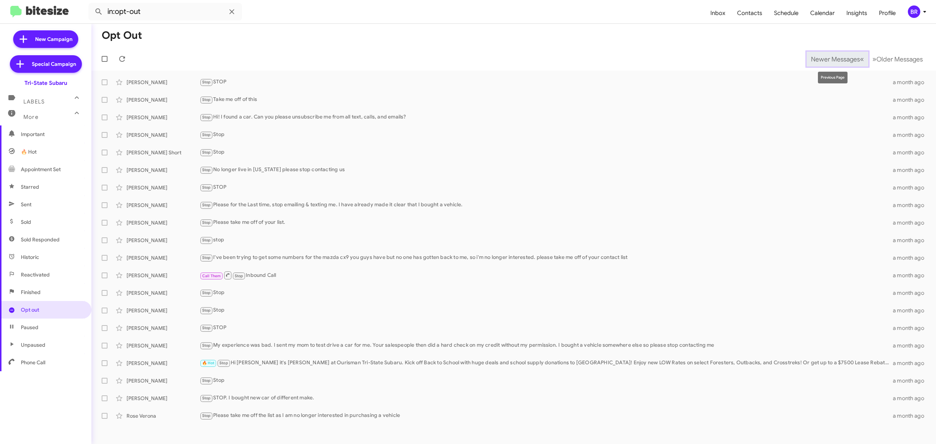
click at [830, 59] on span "Newer Messages" at bounding box center [835, 59] width 49 height 8
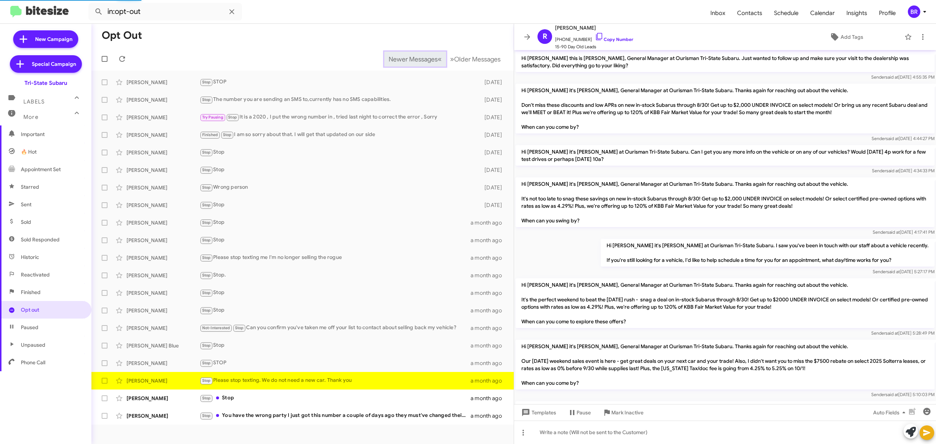
scroll to position [140, 0]
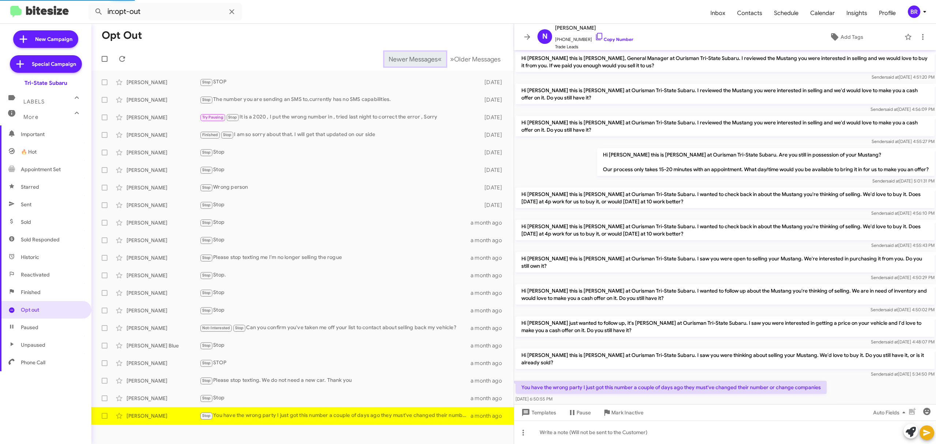
scroll to position [38, 0]
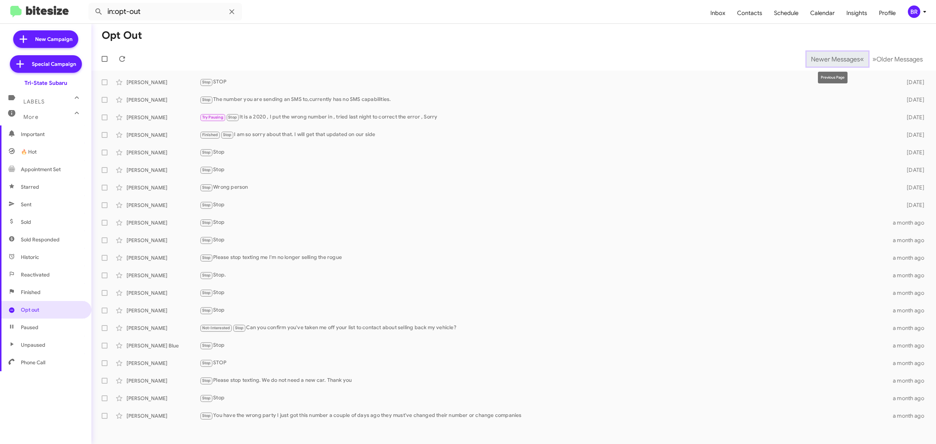
click at [830, 59] on span "Newer Messages" at bounding box center [835, 59] width 49 height 8
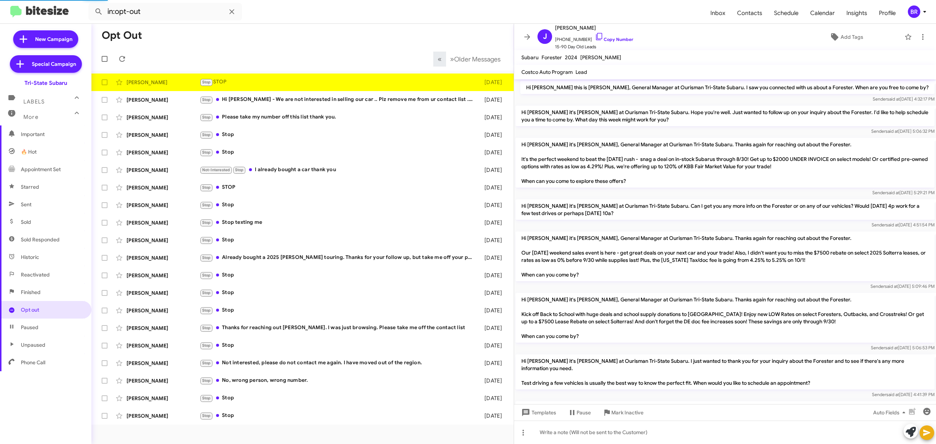
scroll to position [324, 0]
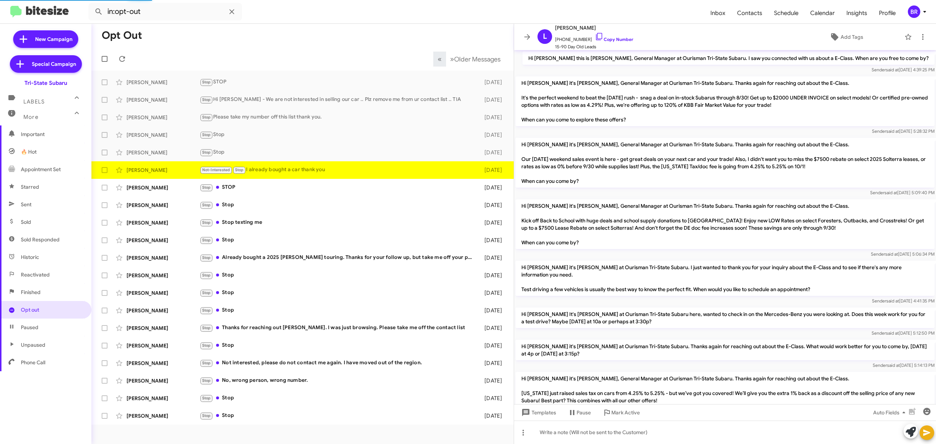
scroll to position [134, 0]
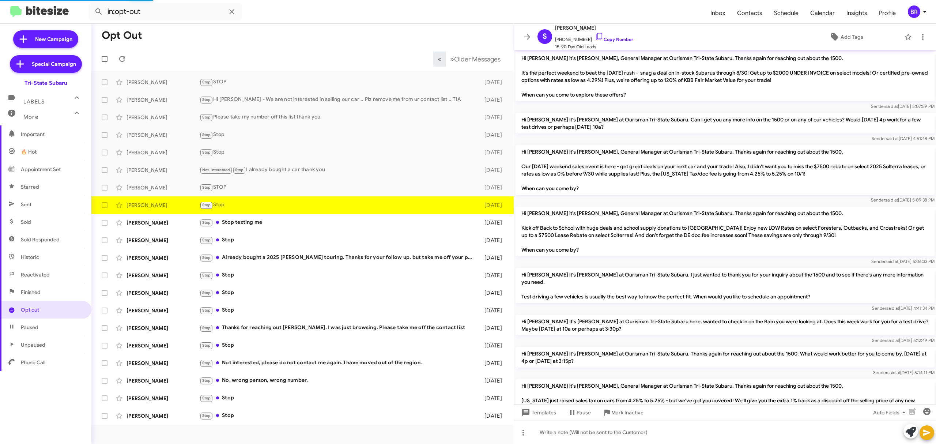
scroll to position [110, 0]
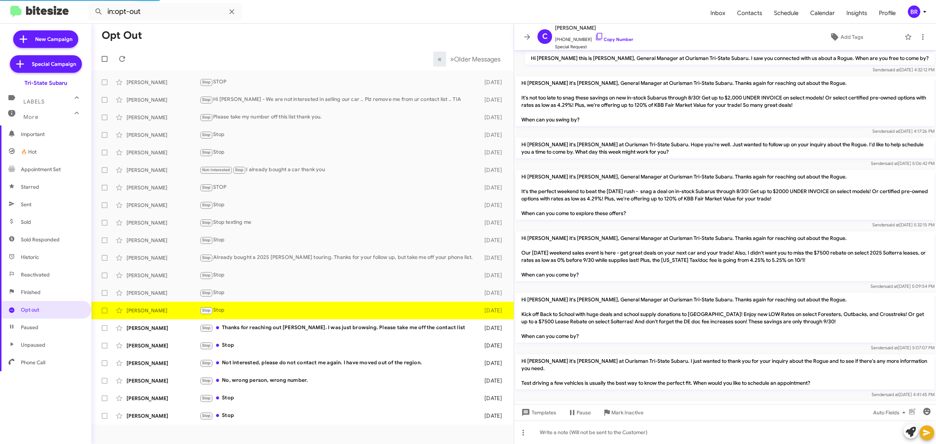
scroll to position [159, 0]
